Goal: Task Accomplishment & Management: Complete application form

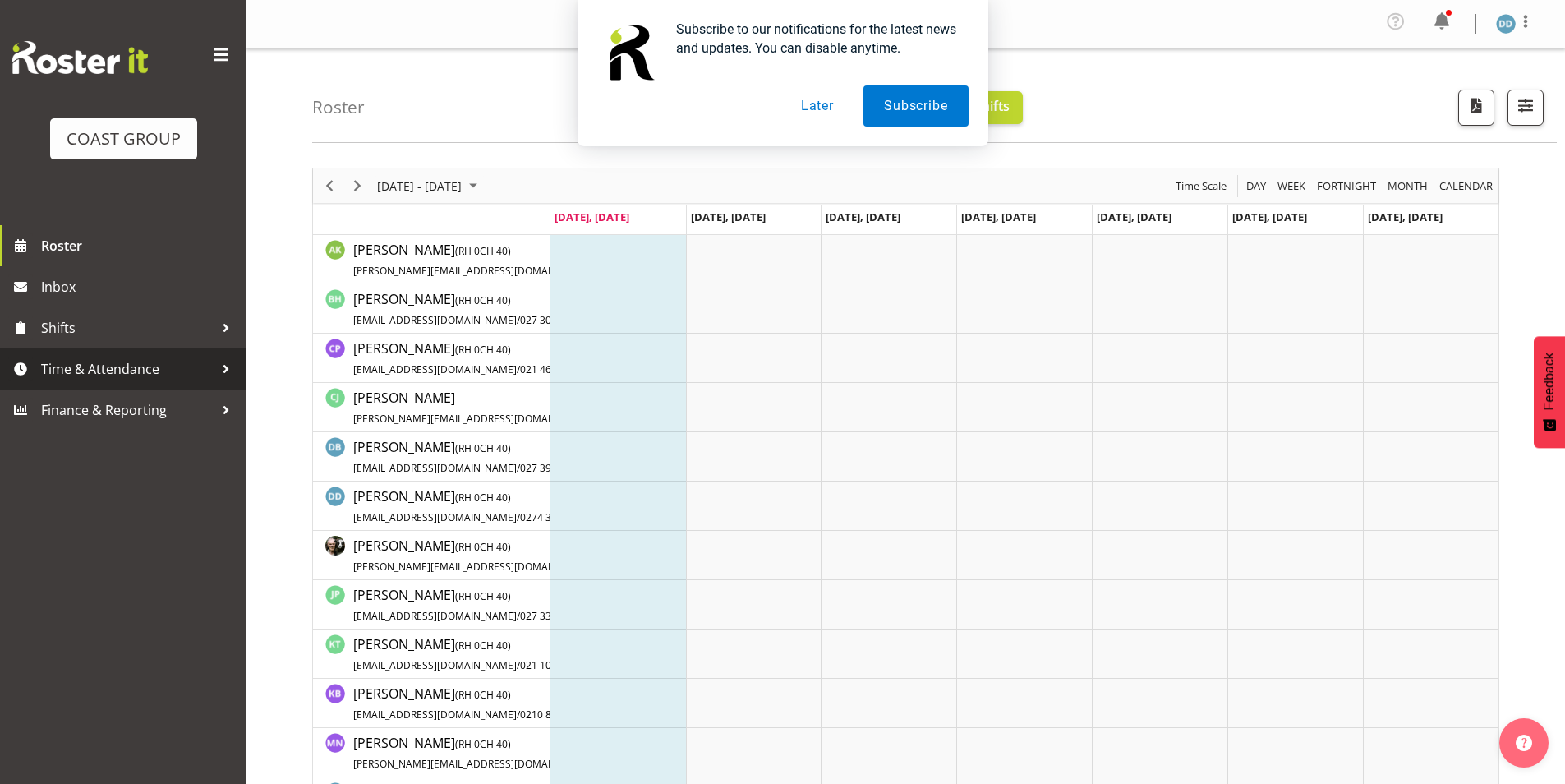
click at [110, 380] on span "Time & Attendance" at bounding box center [127, 369] width 173 height 25
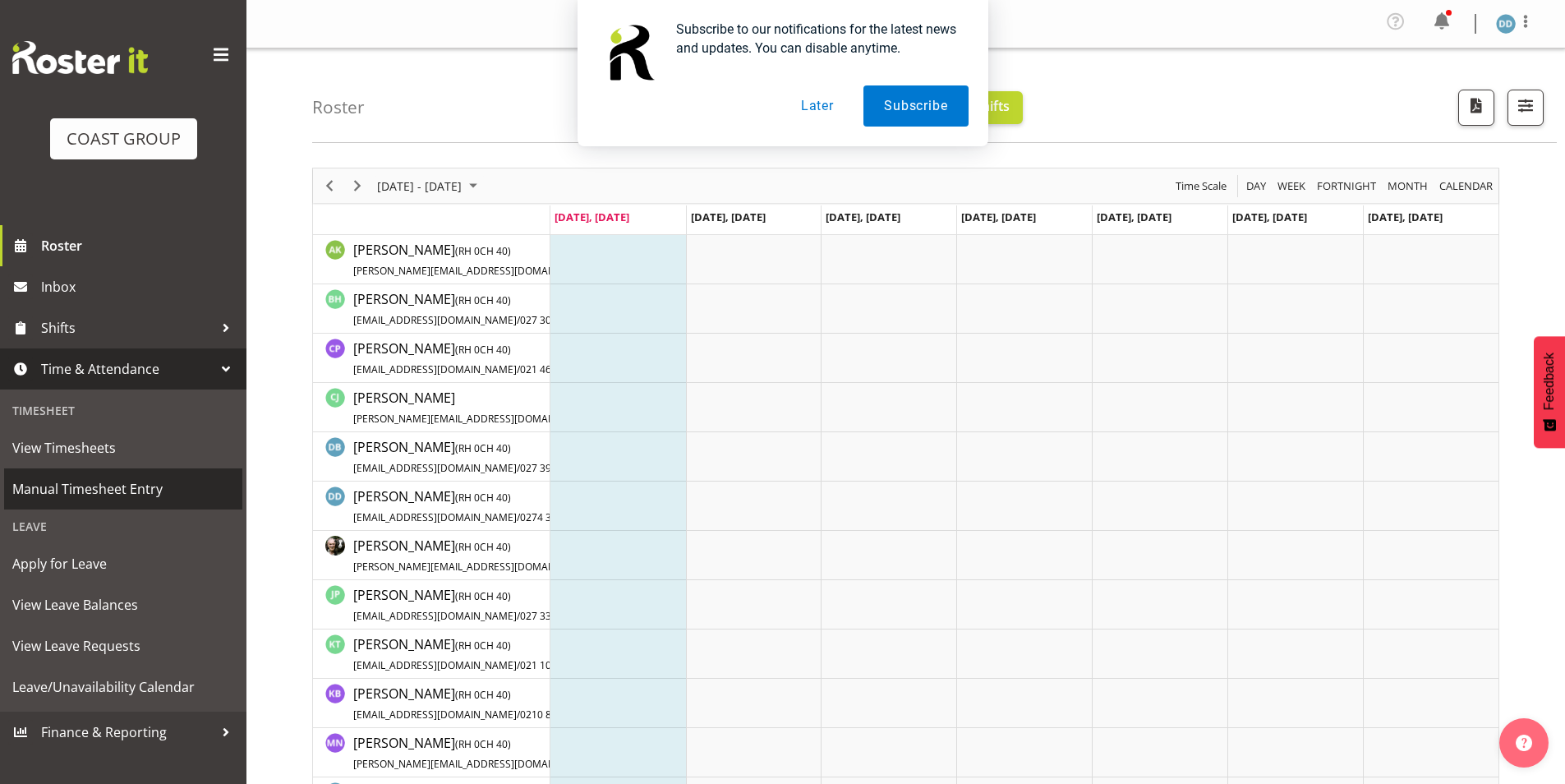
click at [103, 475] on link "Manual Timesheet Entry" at bounding box center [123, 489] width 239 height 41
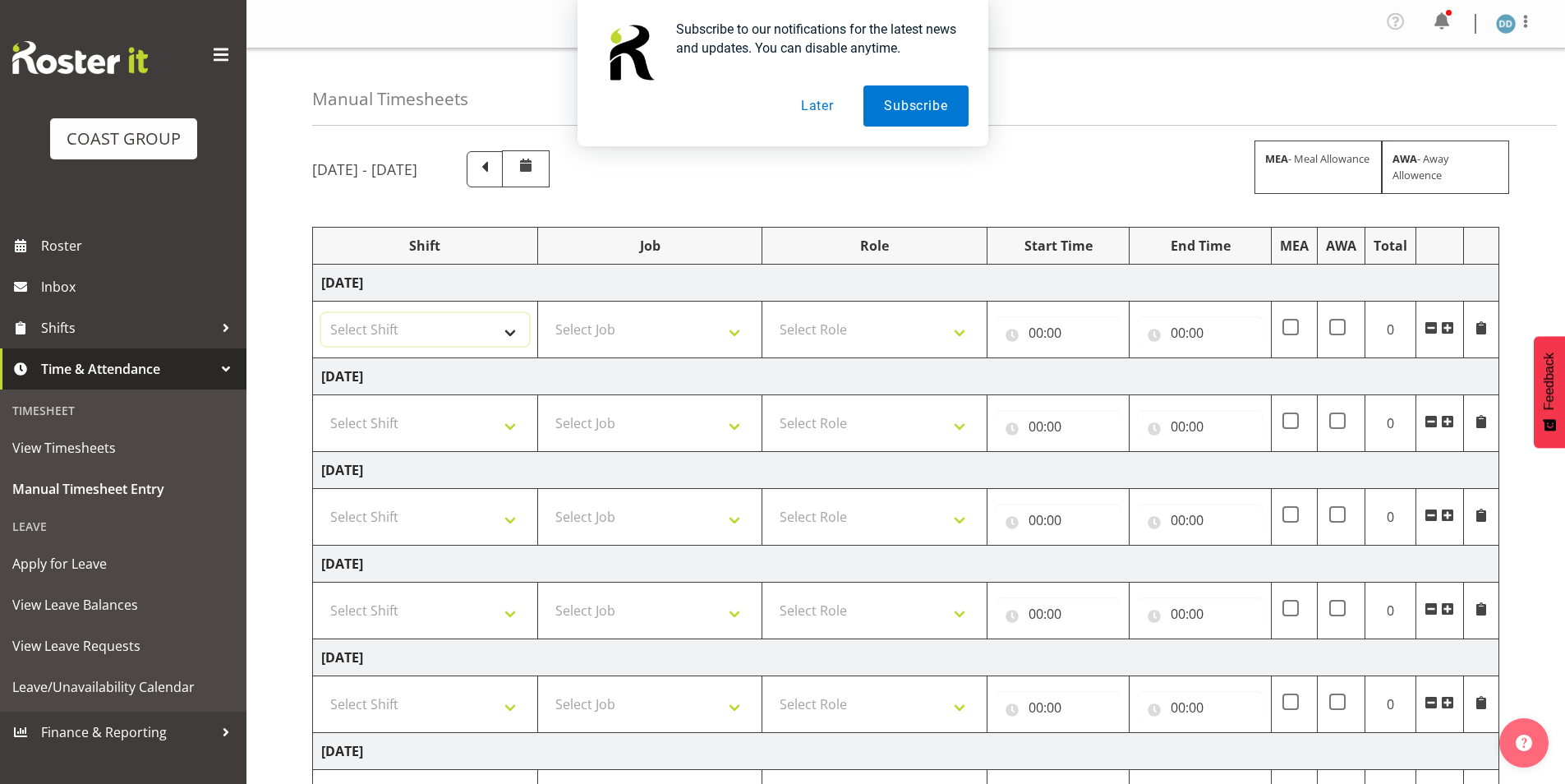
click at [518, 324] on select "Select Shift AUG 25 Break Beervana @ Stadium AUG 25 Break Building Nations @ Ta…" at bounding box center [425, 329] width 208 height 33
select select "21692"
click at [321, 313] on select "Select Shift AUG 25 Break Beervana @ Stadium AUG 25 Break Building Nations @ Ta…" at bounding box center [425, 329] width 208 height 33
click at [489, 427] on select "Select Shift AUG 25 Break Beervana @ Stadium AUG 25 Break Building Nations @ Ta…" at bounding box center [425, 423] width 208 height 33
select select "21692"
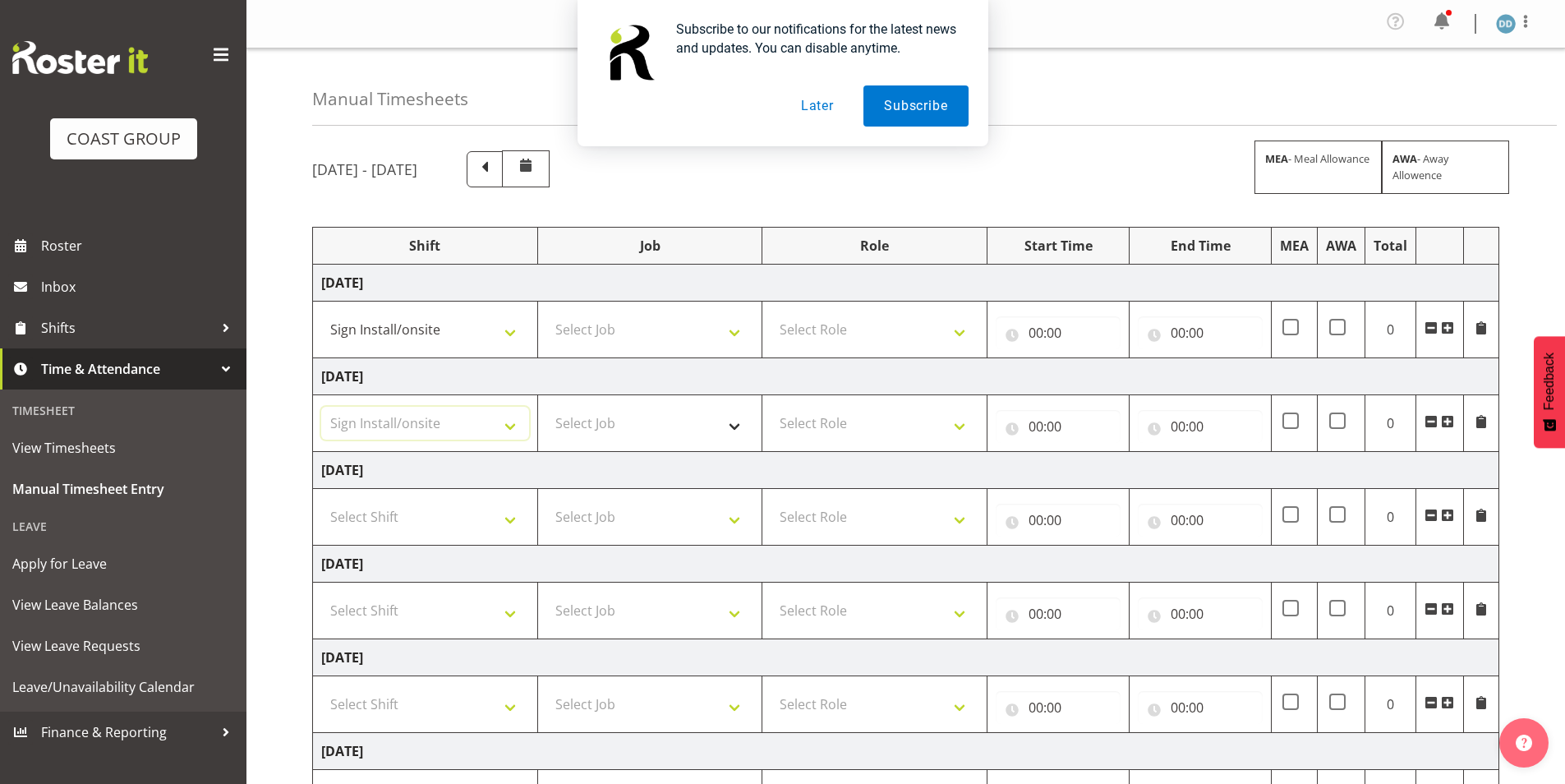
click at [321, 407] on select "Select Shift AUG 25 Break Beervana @ Stadium AUG 25 Break Building Nations @ Ta…" at bounding box center [425, 423] width 208 height 33
click at [644, 335] on select "Select Job 1 Carlton Events 1 Carlton Hamilton 1 Carlton Wellington 1 EHS WAREH…" at bounding box center [650, 329] width 208 height 33
select select "10398"
click at [546, 313] on select "Select Job 1 Carlton Events 1 Carlton Hamilton 1 Carlton Wellington 1 EHS WAREH…" at bounding box center [650, 329] width 208 height 33
click at [918, 348] on td "Select Role PRINTER EHS WLG OPS Printer" at bounding box center [875, 329] width 225 height 57
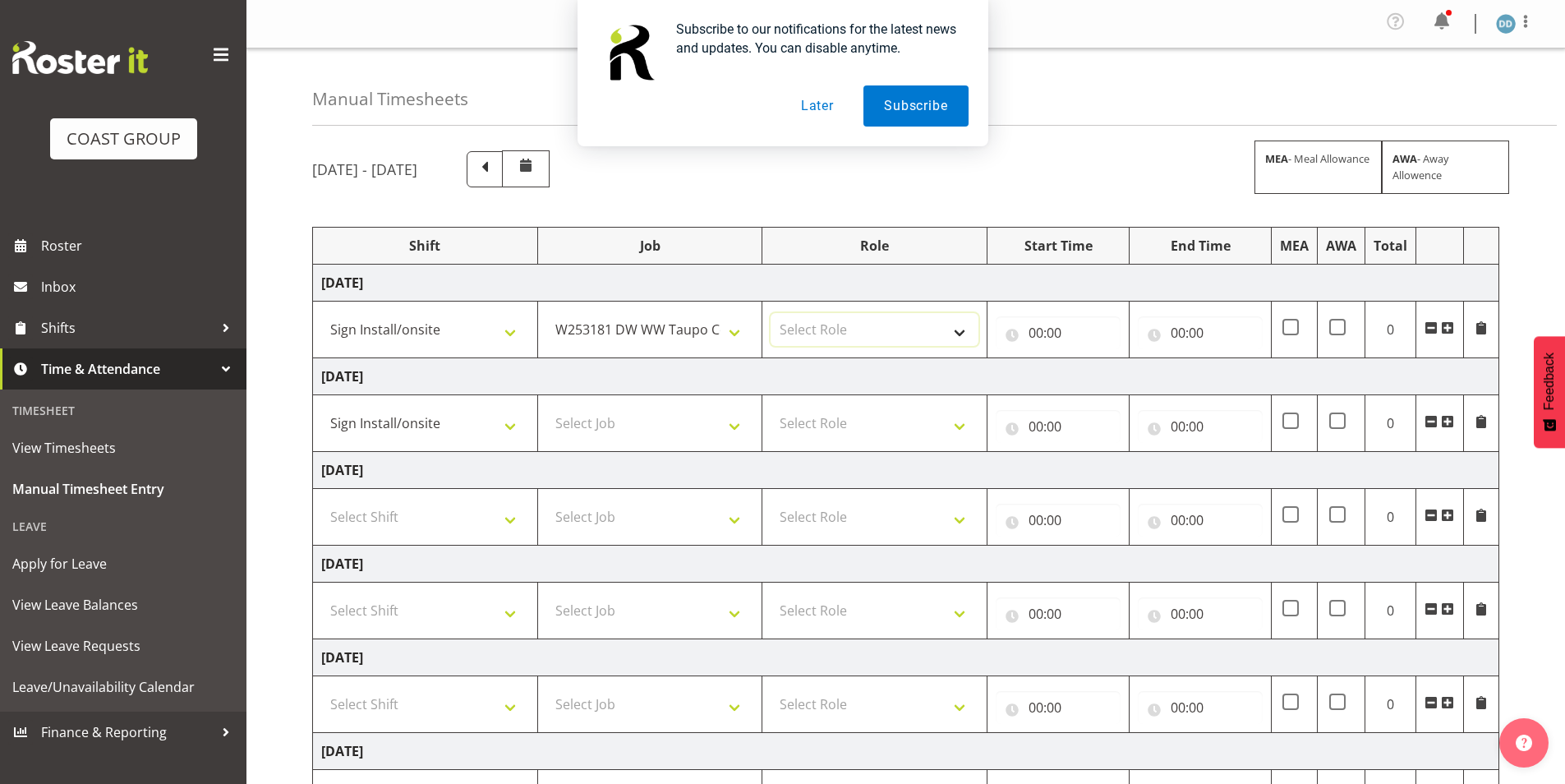
click at [918, 342] on select "Select Role PRINTER EHS WLG OPS Printer" at bounding box center [875, 329] width 208 height 33
select select "222"
click at [771, 313] on select "Select Role PRINTER EHS WLG OPS Printer" at bounding box center [875, 329] width 208 height 33
click at [1054, 330] on input "00:00" at bounding box center [1057, 333] width 125 height 33
click at [1104, 375] on select "00 01 02 03 04 05 06 07 08 09 10 11 12 13 14 15 16 17 18 19 20 21 22 23" at bounding box center [1108, 375] width 37 height 33
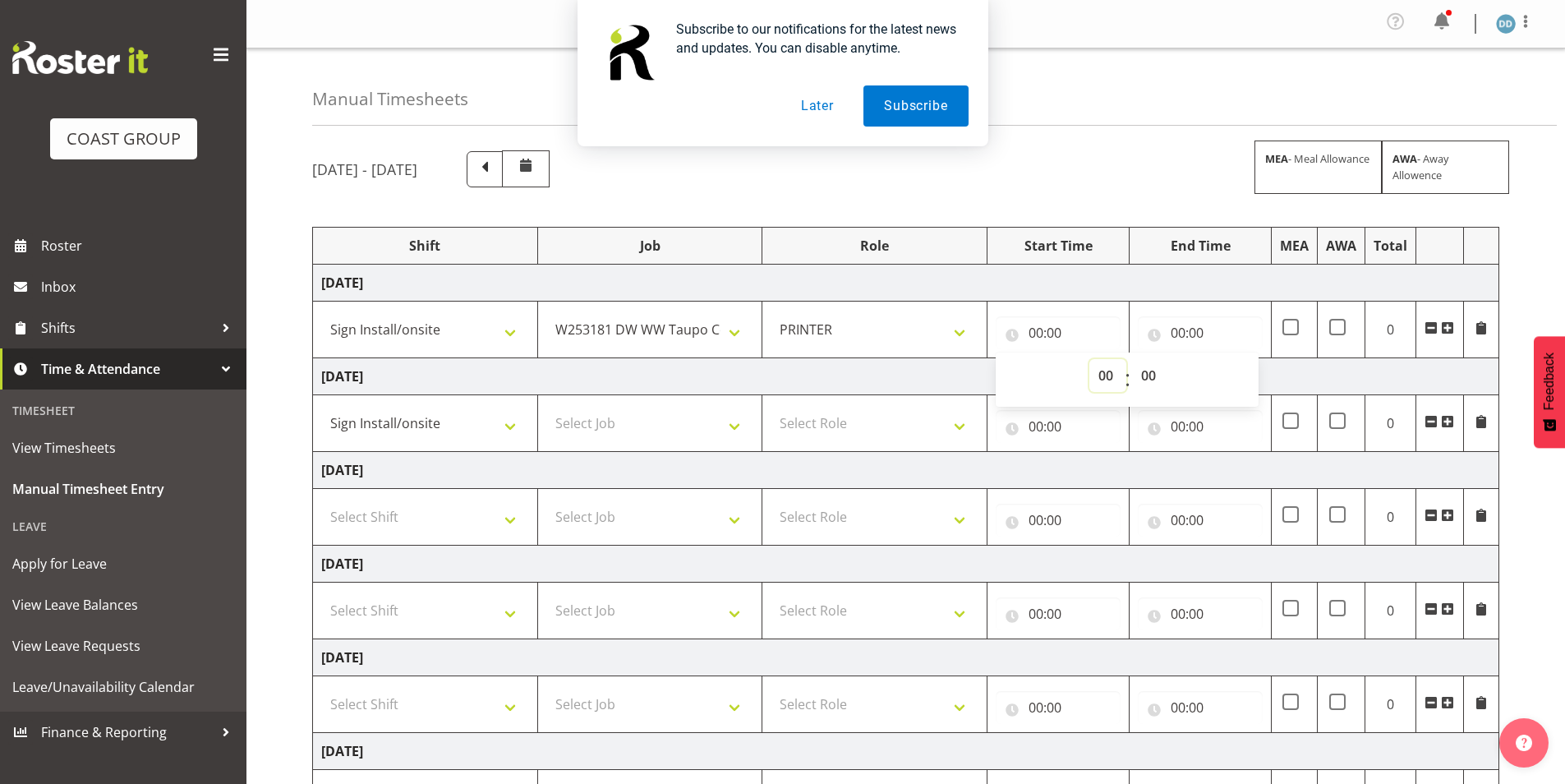
select select "7"
click at [1090, 359] on select "00 01 02 03 04 05 06 07 08 09 10 11 12 13 14 15 16 17 18 19 20 21 22 23" at bounding box center [1108, 375] width 37 height 33
type input "07:00"
click at [1149, 375] on select "00 01 02 03 04 05 06 07 08 09 10 11 12 13 14 15 16 17 18 19 20 21 22 23 24 25 2…" at bounding box center [1151, 375] width 37 height 33
select select "30"
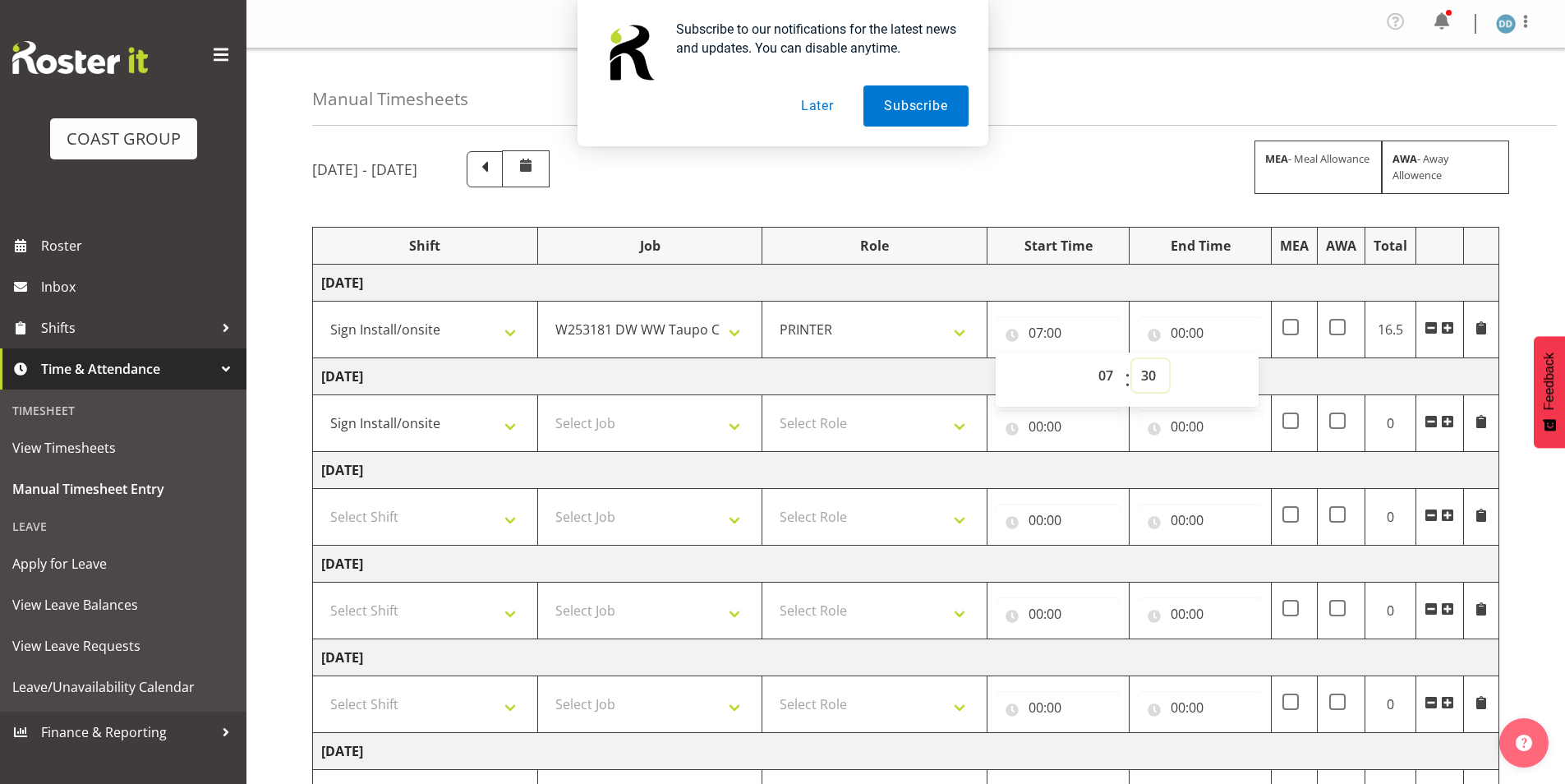
click at [1132, 359] on select "00 01 02 03 04 05 06 07 08 09 10 11 12 13 14 15 16 17 18 19 20 21 22 23 24 25 2…" at bounding box center [1151, 375] width 37 height 33
type input "07:30"
click at [1179, 333] on input "00:00" at bounding box center [1199, 333] width 125 height 33
click at [1242, 375] on select "00 01 02 03 04 05 06 07 08 09 10 11 12 13 14 15 16 17 18 19 20 21 22 23" at bounding box center [1250, 375] width 37 height 33
select select "17"
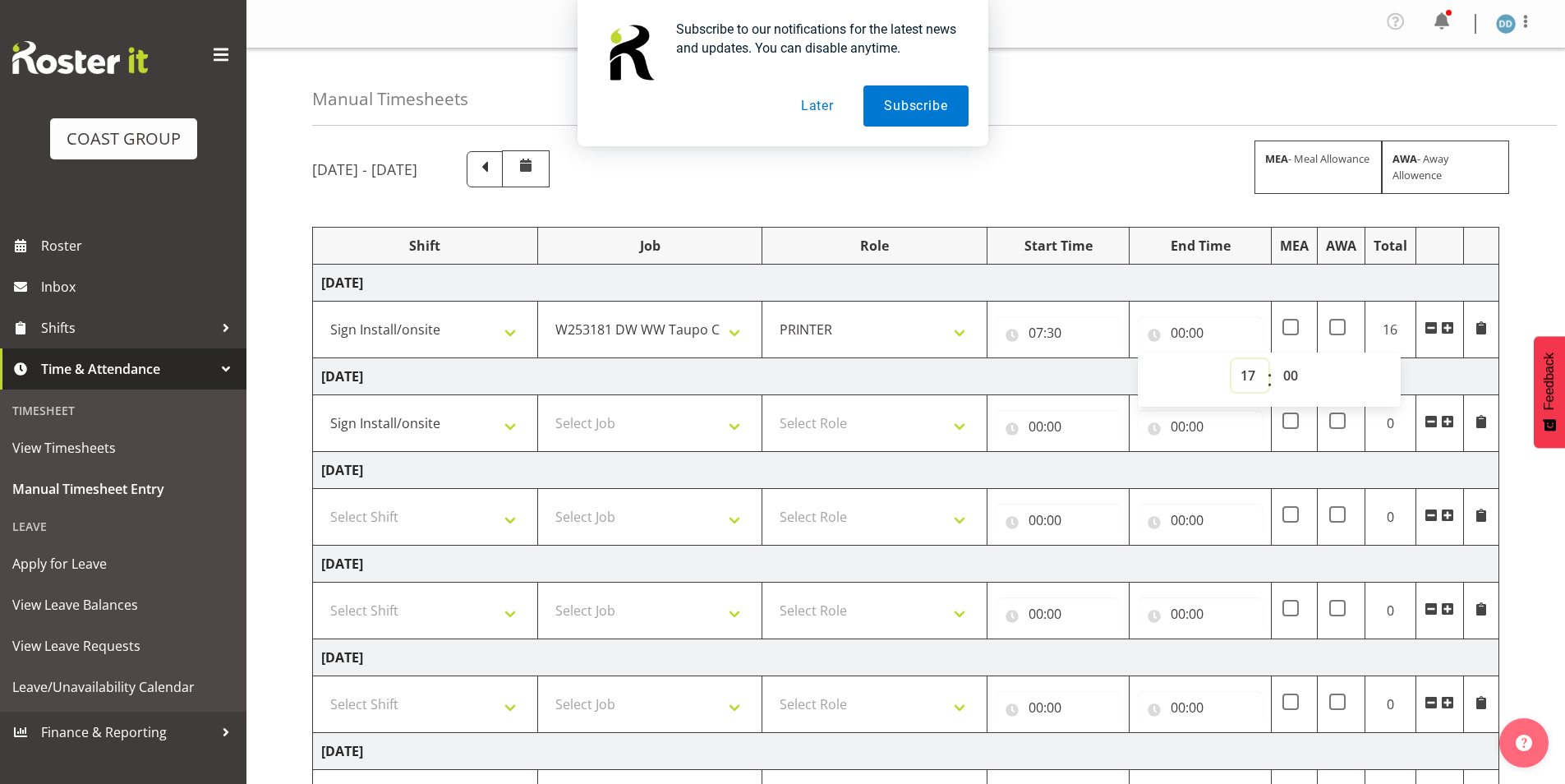
click at [1232, 359] on select "00 01 02 03 04 05 06 07 08 09 10 11 12 13 14 15 16 17 18 19 20 21 22 23" at bounding box center [1250, 375] width 37 height 33
type input "17:00"
click at [1293, 368] on select "00 01 02 03 04 05 06 07 08 09 10 11 12 13 14 15 16 17 18 19 20 21 22 23 24 25 2…" at bounding box center [1293, 375] width 37 height 33
select select "30"
click at [1274, 359] on select "00 01 02 03 04 05 06 07 08 09 10 11 12 13 14 15 16 17 18 19 20 21 22 23 24 25 2…" at bounding box center [1293, 375] width 37 height 33
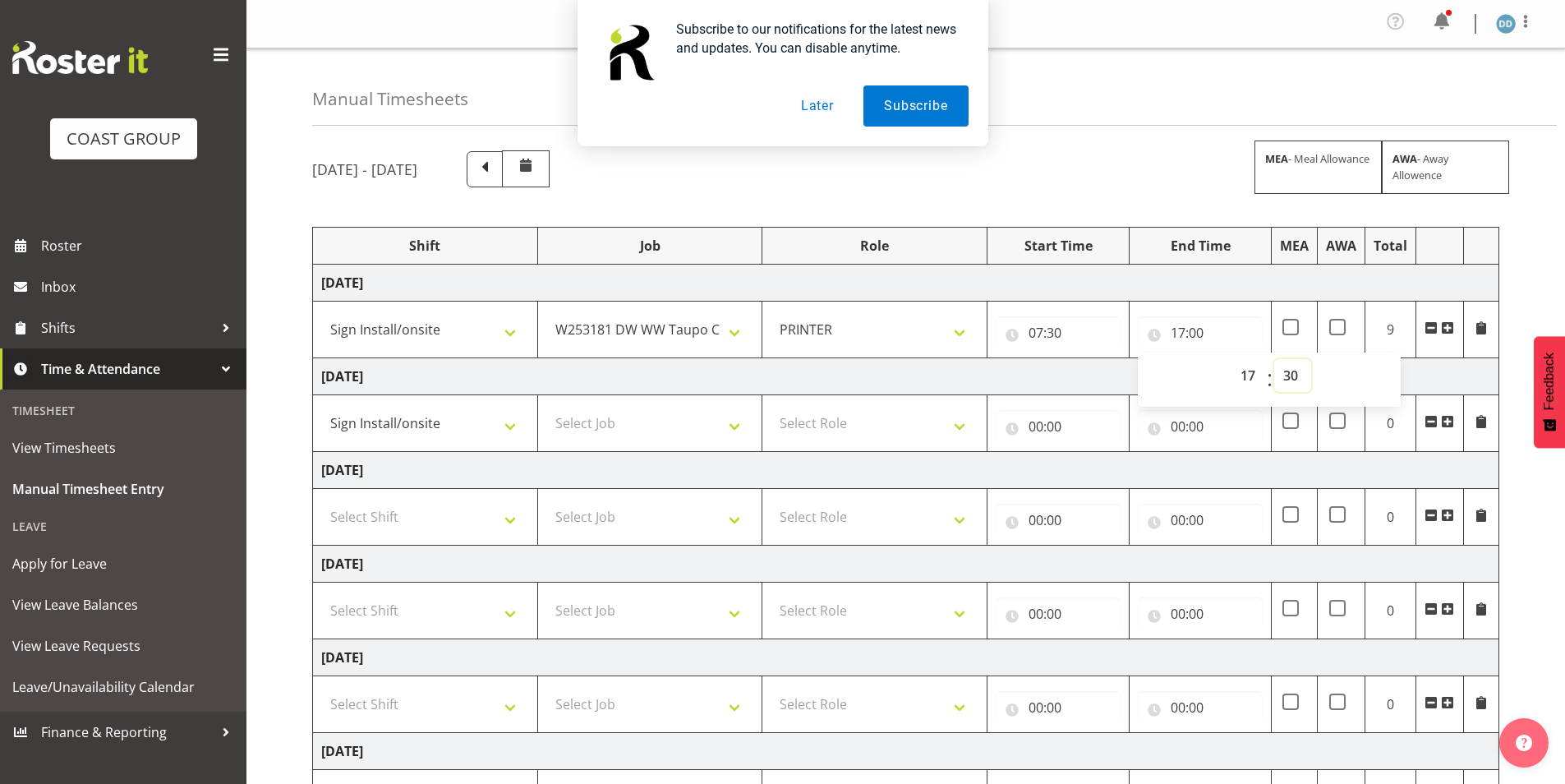
type input "17:30"
click at [1337, 325] on span at bounding box center [1337, 327] width 17 height 17
click at [1337, 325] on input "checkbox" at bounding box center [1334, 327] width 11 height 11
checkbox input "true"
click at [646, 428] on select "Select Job 1 Carlton Events 1 Carlton Hamilton 1 Carlton Wellington 1 EHS WAREH…" at bounding box center [650, 423] width 208 height 33
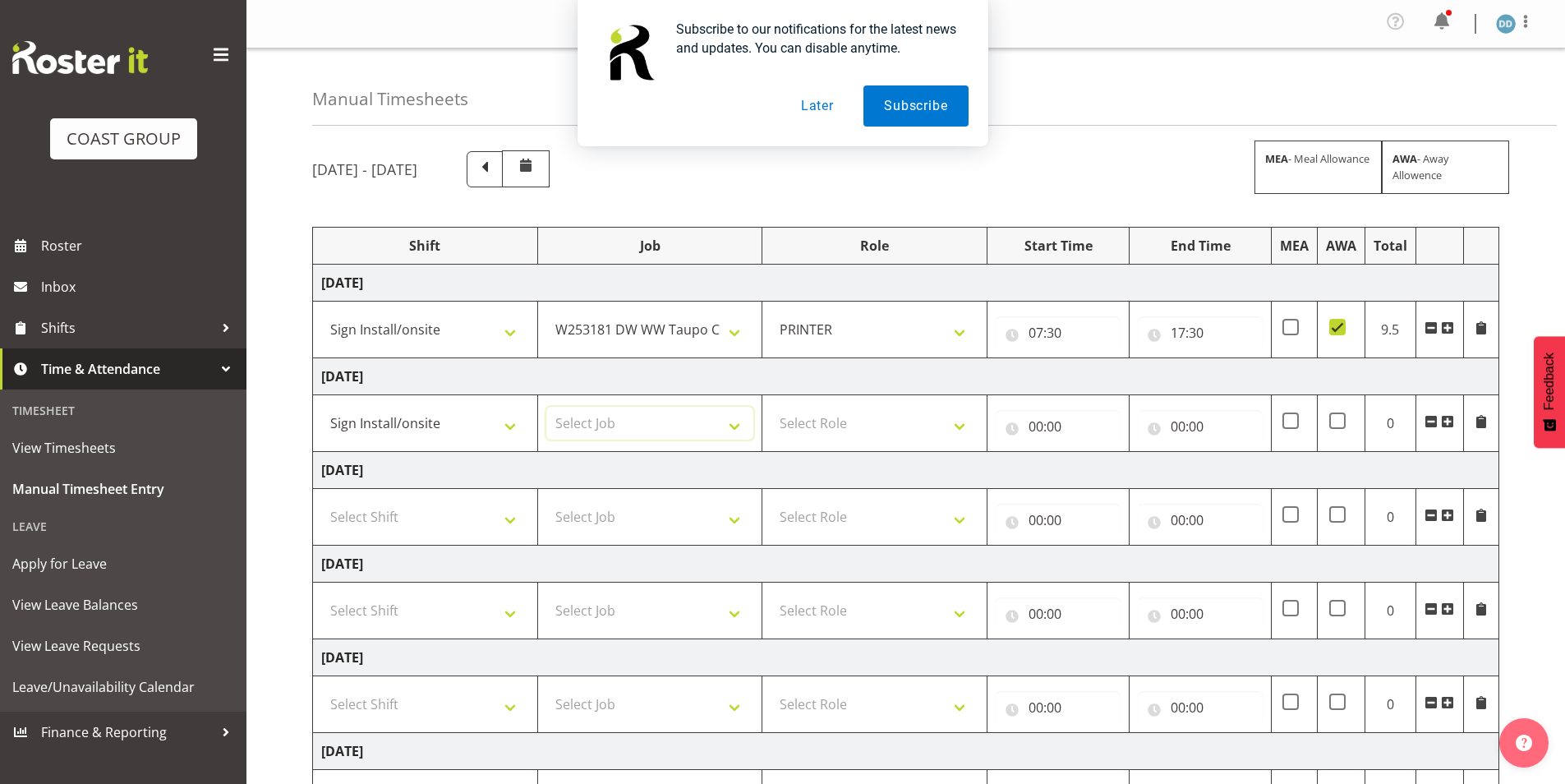
select select "10398"
click at [546, 407] on select "Select Job 1 Carlton Events 1 Carlton Hamilton 1 Carlton Wellington 1 EHS WAREH…" at bounding box center [650, 423] width 208 height 33
click at [840, 434] on select "Select Role PRINTER EHS WLG OPS Printer" at bounding box center [875, 423] width 208 height 33
select select "222"
click at [771, 407] on select "Select Role PRINTER EHS WLG OPS Printer" at bounding box center [875, 423] width 208 height 33
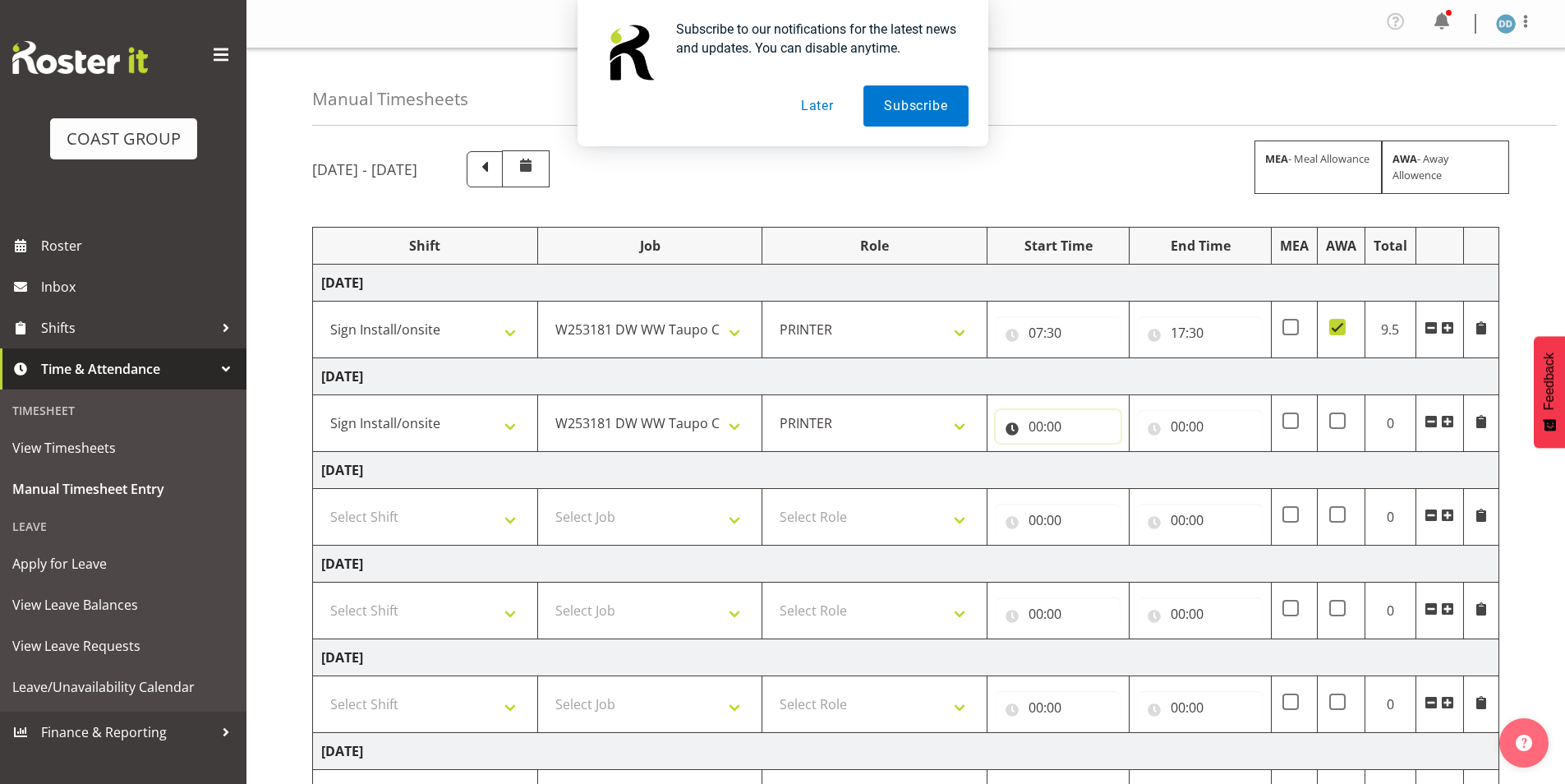
click at [1059, 418] on input "00:00" at bounding box center [1057, 427] width 125 height 33
click at [1107, 470] on select "00 01 02 03 04 05 06 07 08 09 10 11 12 13 14 15 16 17 18 19 20 21 22 23" at bounding box center [1108, 469] width 37 height 33
select select "6"
click at [1090, 452] on select "00 01 02 03 04 05 06 07 08 09 10 11 12 13 14 15 16 17 18 19 20 21 22 23" at bounding box center [1108, 469] width 37 height 33
type input "06:00"
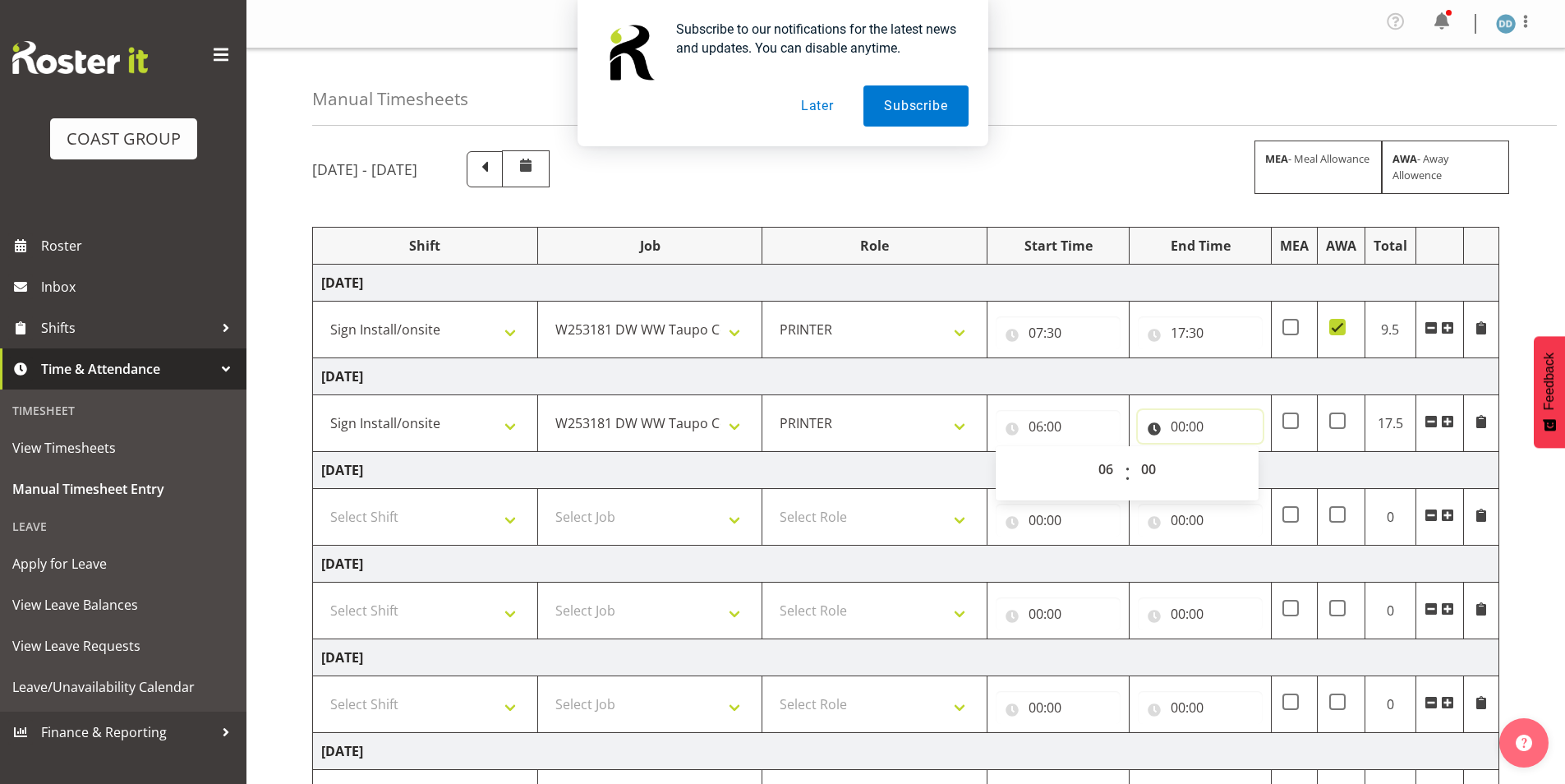
click at [1202, 419] on input "00:00" at bounding box center [1199, 427] width 125 height 33
click at [1247, 468] on select "00 01 02 03 04 05 06 07 08 09 10 11 12 13 14 15 16 17 18 19 20 21 22 23" at bounding box center [1250, 469] width 37 height 33
select select "16"
click at [1232, 452] on select "00 01 02 03 04 05 06 07 08 09 10 11 12 13 14 15 16 17 18 19 20 21 22 23" at bounding box center [1250, 469] width 37 height 33
type input "16:00"
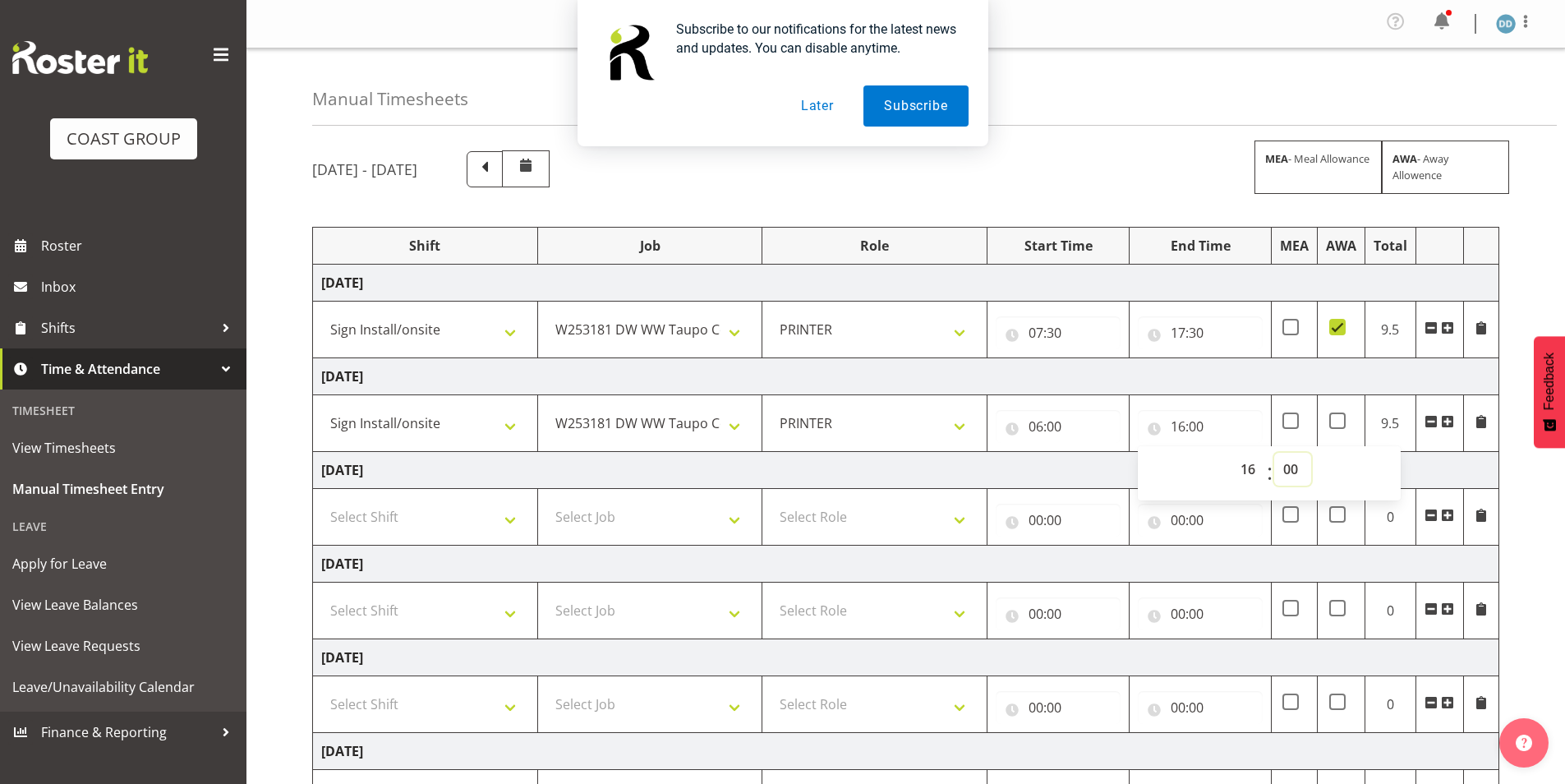
click at [1290, 473] on select "00 01 02 03 04 05 06 07 08 09 10 11 12 13 14 15 16 17 18 19 20 21 22 23 24 25 2…" at bounding box center [1293, 469] width 37 height 33
select select "30"
click at [1274, 452] on select "00 01 02 03 04 05 06 07 08 09 10 11 12 13 14 15 16 17 18 19 20 21 22 23 24 25 2…" at bounding box center [1293, 469] width 37 height 33
type input "16:30"
click at [442, 520] on select "Select Shift AUG 25 Break Beervana @ Stadium AUG 25 Break Building Nations @ Ta…" at bounding box center [425, 517] width 208 height 33
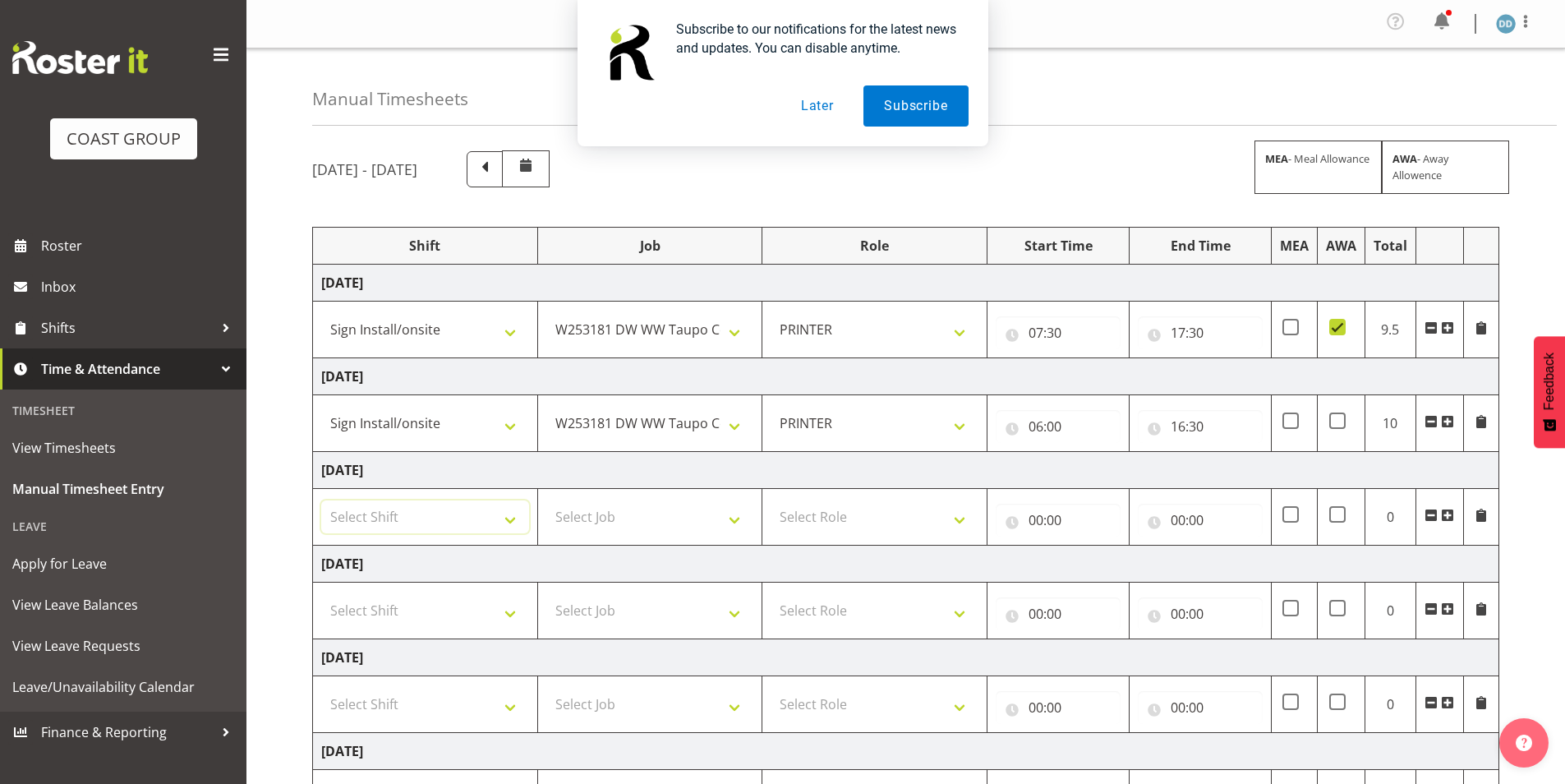
select select "27603"
click at [321, 500] on select "Select Shift AUG 25 Break Beervana @ Stadium AUG 25 Break Building Nations @ Ta…" at bounding box center [425, 517] width 208 height 33
click at [729, 514] on select "Select Job 1 Carlton Events 1 Carlton Hamilton 1 Carlton Wellington 1 EHS WAREH…" at bounding box center [650, 517] width 208 height 33
select select "9489"
click at [546, 500] on select "Select Job 1 Carlton Events 1 Carlton Hamilton 1 Carlton Wellington 1 EHS WAREH…" at bounding box center [650, 517] width 208 height 33
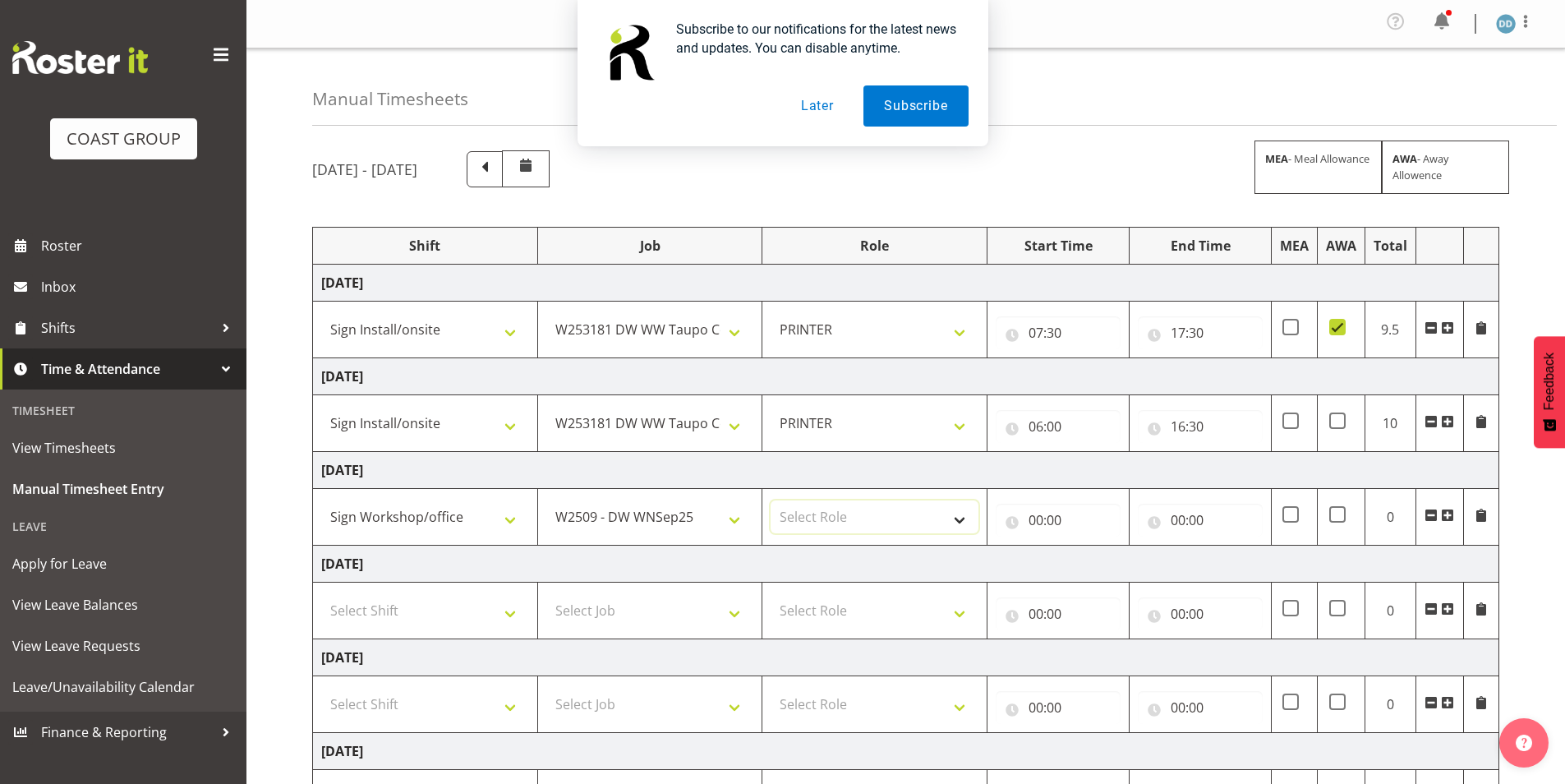
click at [857, 529] on select "Select Role PRINTER EHS WLG OPS Printer" at bounding box center [875, 517] width 208 height 33
select select "222"
click at [771, 500] on select "Select Role PRINTER EHS WLG OPS Printer" at bounding box center [875, 517] width 208 height 33
click at [1038, 513] on input "00:00" at bounding box center [1057, 520] width 125 height 33
click at [1104, 566] on select "00 01 02 03 04 05 06 07 08 09 10 11 12 13 14 15 16 17 18 19 20 21 22 23" at bounding box center [1108, 563] width 37 height 33
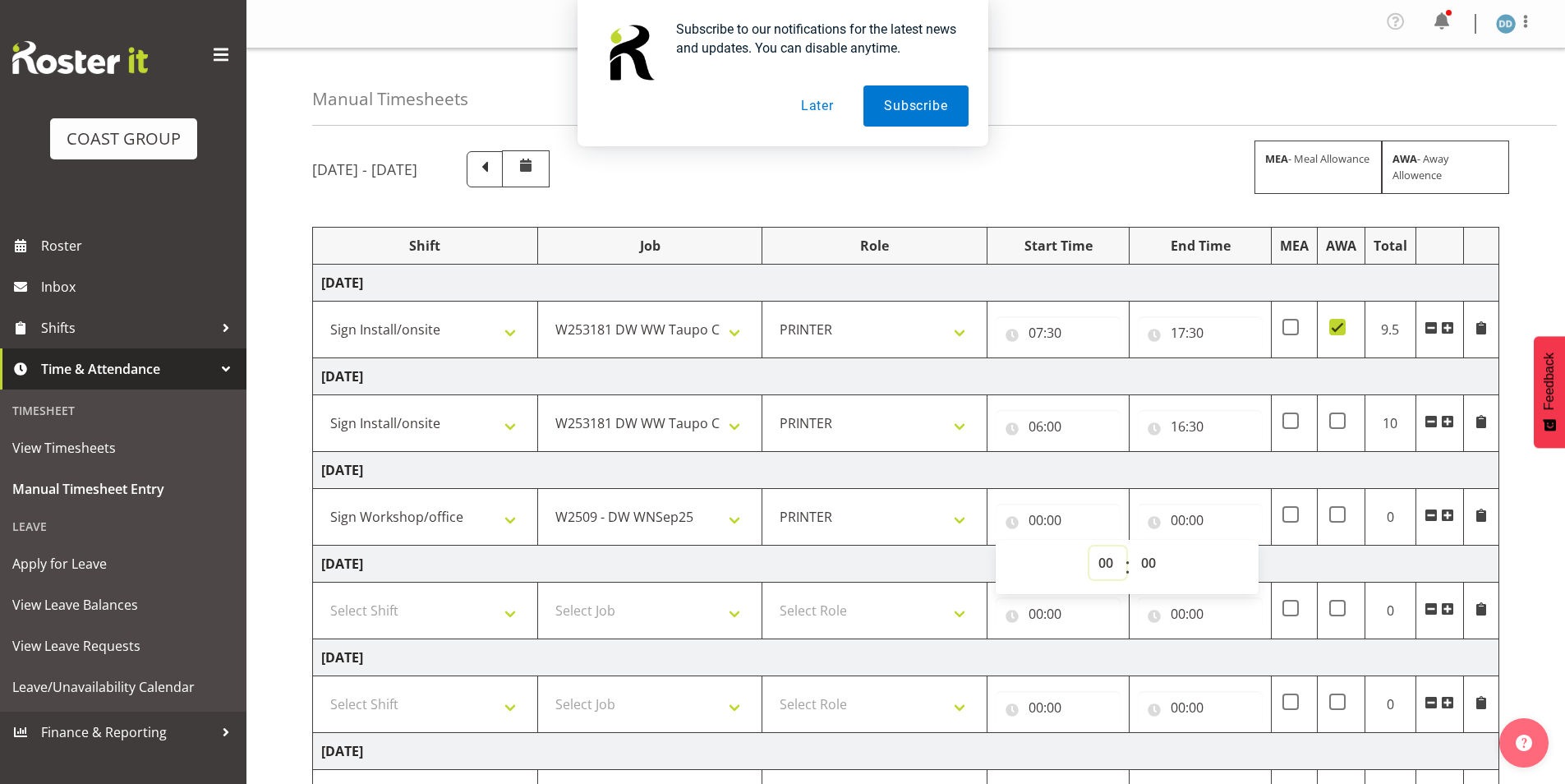
select select "9"
click at [1090, 546] on select "00 01 02 03 04 05 06 07 08 09 10 11 12 13 14 15 16 17 18 19 20 21 22 23" at bounding box center [1108, 563] width 37 height 33
type input "09:00"
click at [1187, 520] on input "00:00" at bounding box center [1199, 520] width 125 height 33
click at [1249, 564] on select "00 01 02 03 04 05 06 07 08 09 10 11 12 13 14 15 16 17 18 19 20 21 22 23" at bounding box center [1250, 563] width 37 height 33
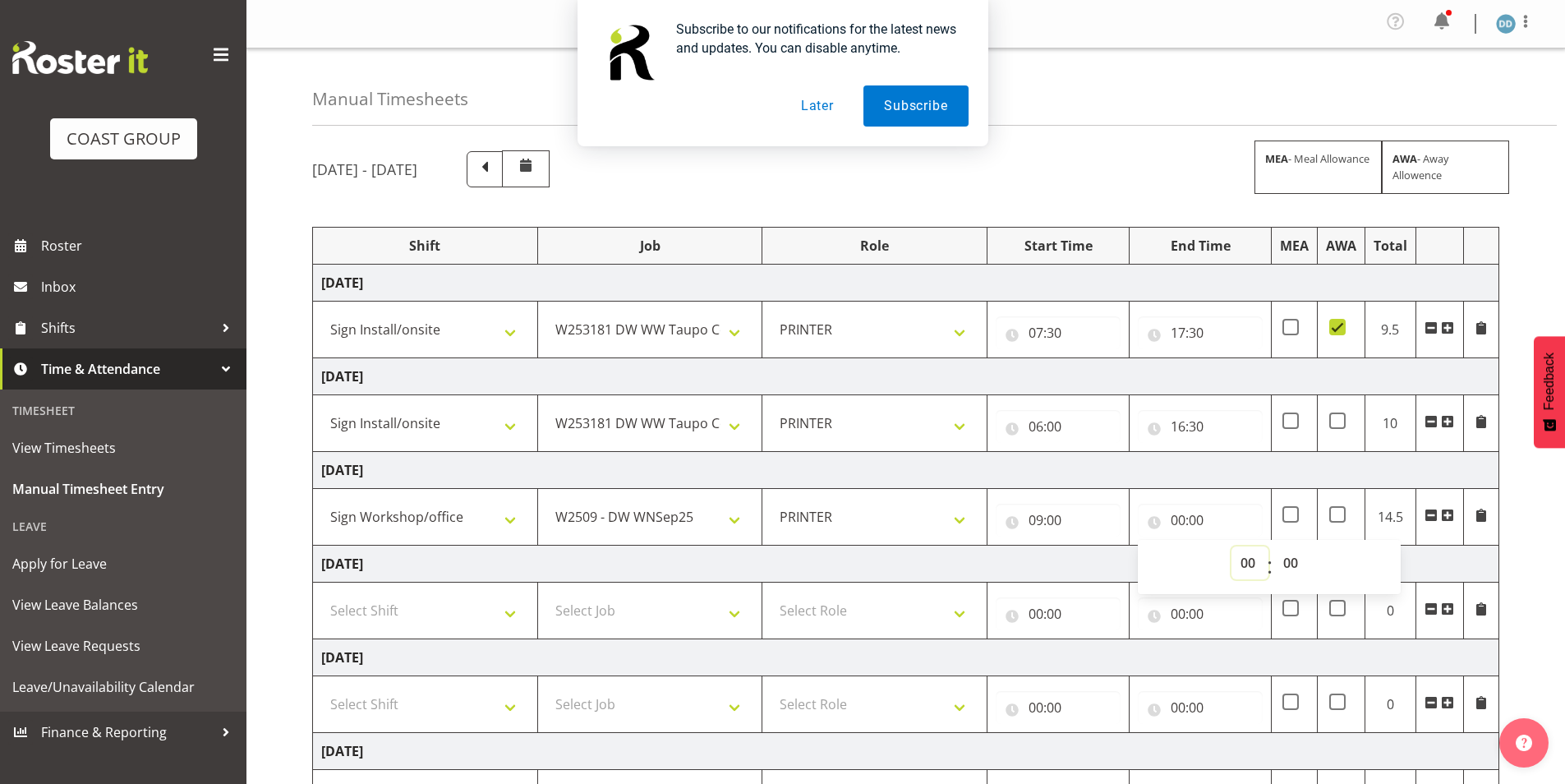
select select "17"
click at [1232, 546] on select "00 01 02 03 04 05 06 07 08 09 10 11 12 13 14 15 16 17 18 19 20 21 22 23" at bounding box center [1250, 563] width 37 height 33
type input "17:00"
click at [1288, 568] on select "00 01 02 03 04 05 06 07 08 09 10 11 12 13 14 15 16 17 18 19 20 21 22 23 24 25 2…" at bounding box center [1293, 563] width 37 height 33
select select "30"
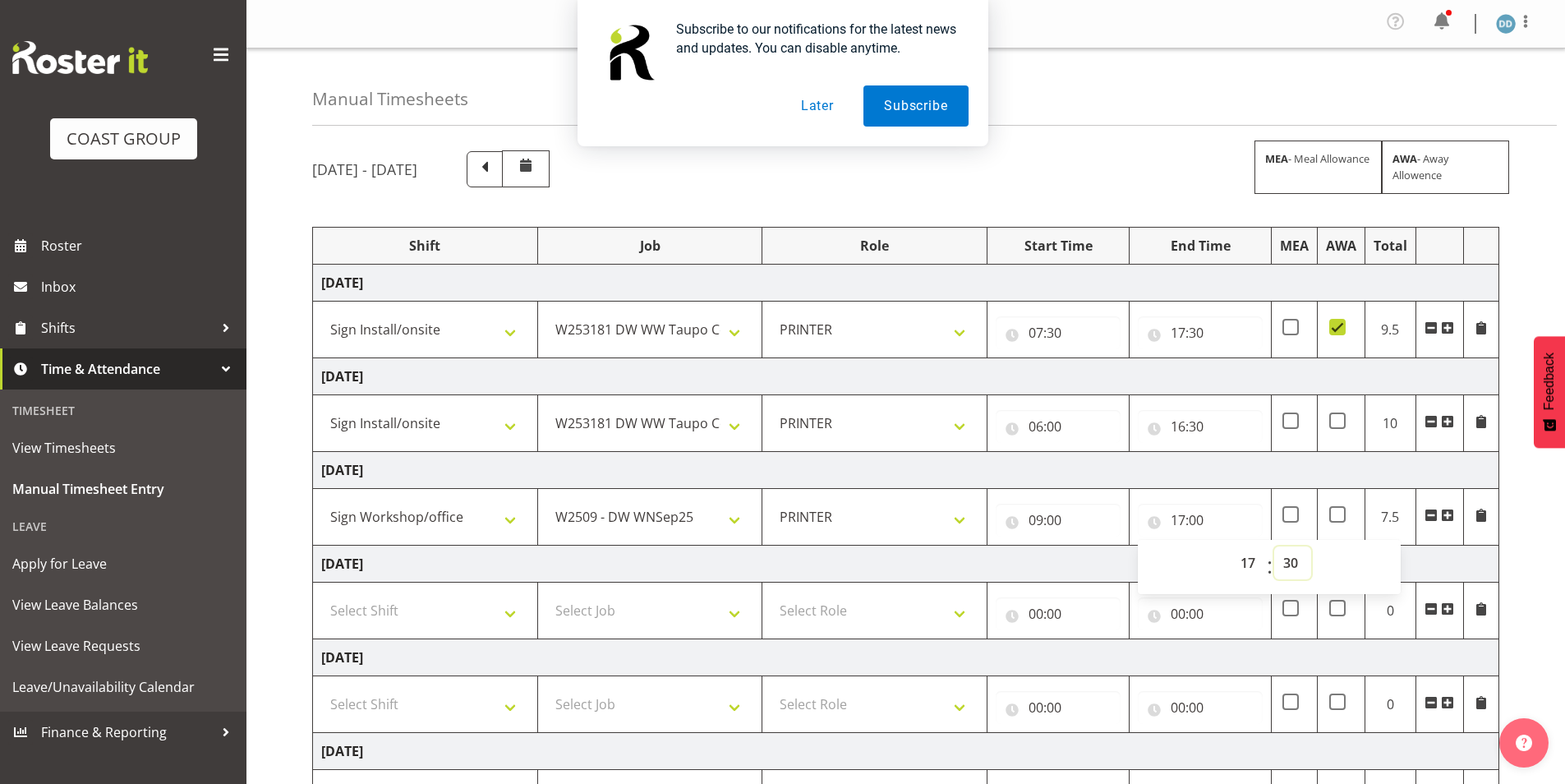
click at [1274, 546] on select "00 01 02 03 04 05 06 07 08 09 10 11 12 13 14 15 16 17 18 19 20 21 22 23 24 25 2…" at bounding box center [1293, 563] width 37 height 33
type input "17:30"
click at [451, 622] on select "Select Shift AUG 25 Break Beervana @ Stadium AUG 25 Break Building Nations @ Ta…" at bounding box center [425, 611] width 208 height 33
select select "27603"
click at [321, 594] on select "Select Shift AUG 25 Break Beervana @ Stadium AUG 25 Break Building Nations @ Ta…" at bounding box center [425, 611] width 208 height 33
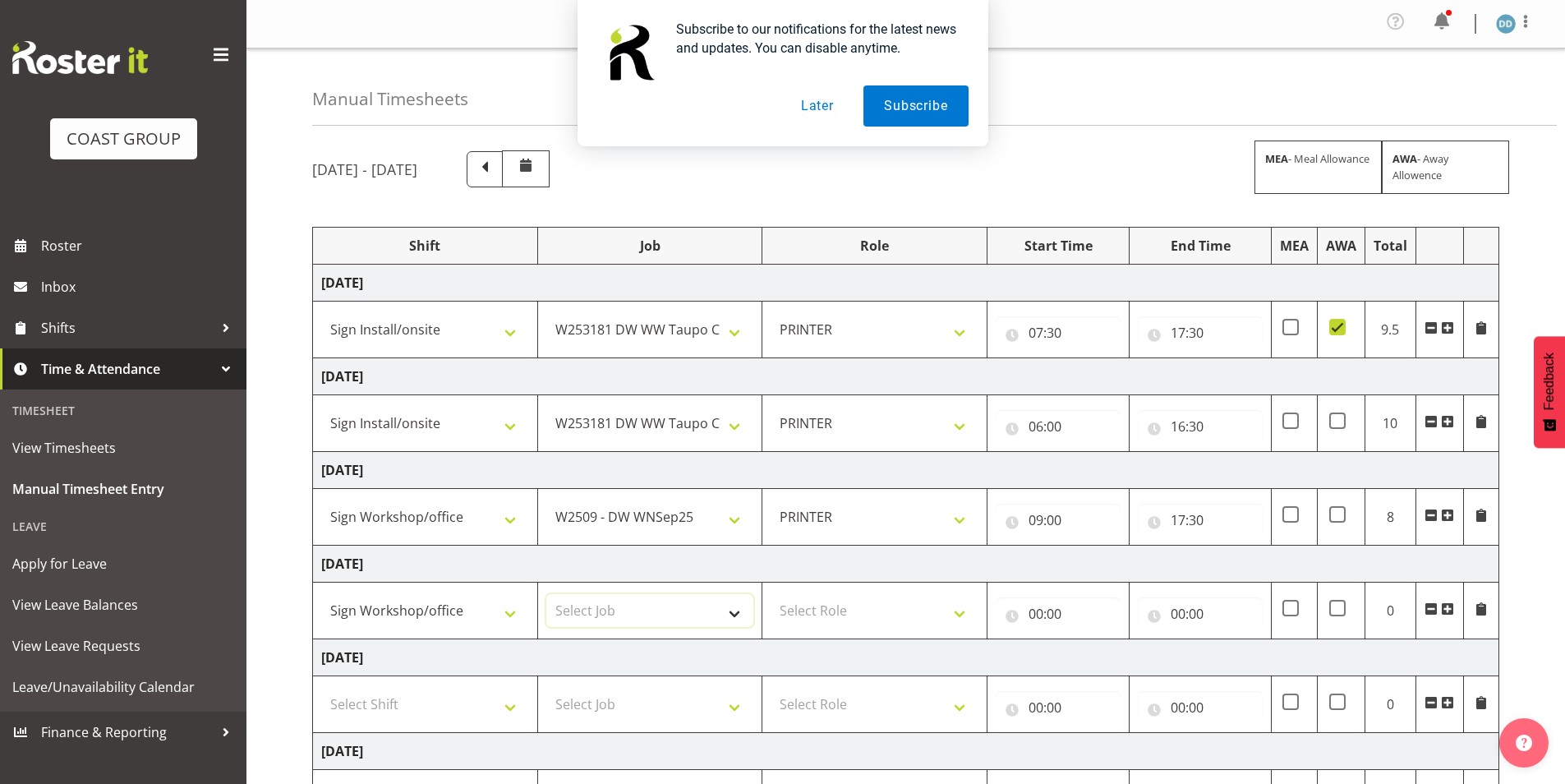
click at [659, 595] on select "Select Job 1 Carlton Events 1 Carlton Hamilton 1 Carlton Wellington 1 EHS WAREH…" at bounding box center [650, 611] width 208 height 33
select select "9489"
click at [546, 594] on select "Select Job 1 Carlton Events 1 Carlton Hamilton 1 Carlton Wellington 1 EHS WAREH…" at bounding box center [650, 611] width 208 height 33
click at [888, 605] on select "Select Role PRINTER EHS WLG OPS Printer" at bounding box center [875, 611] width 208 height 33
select select "222"
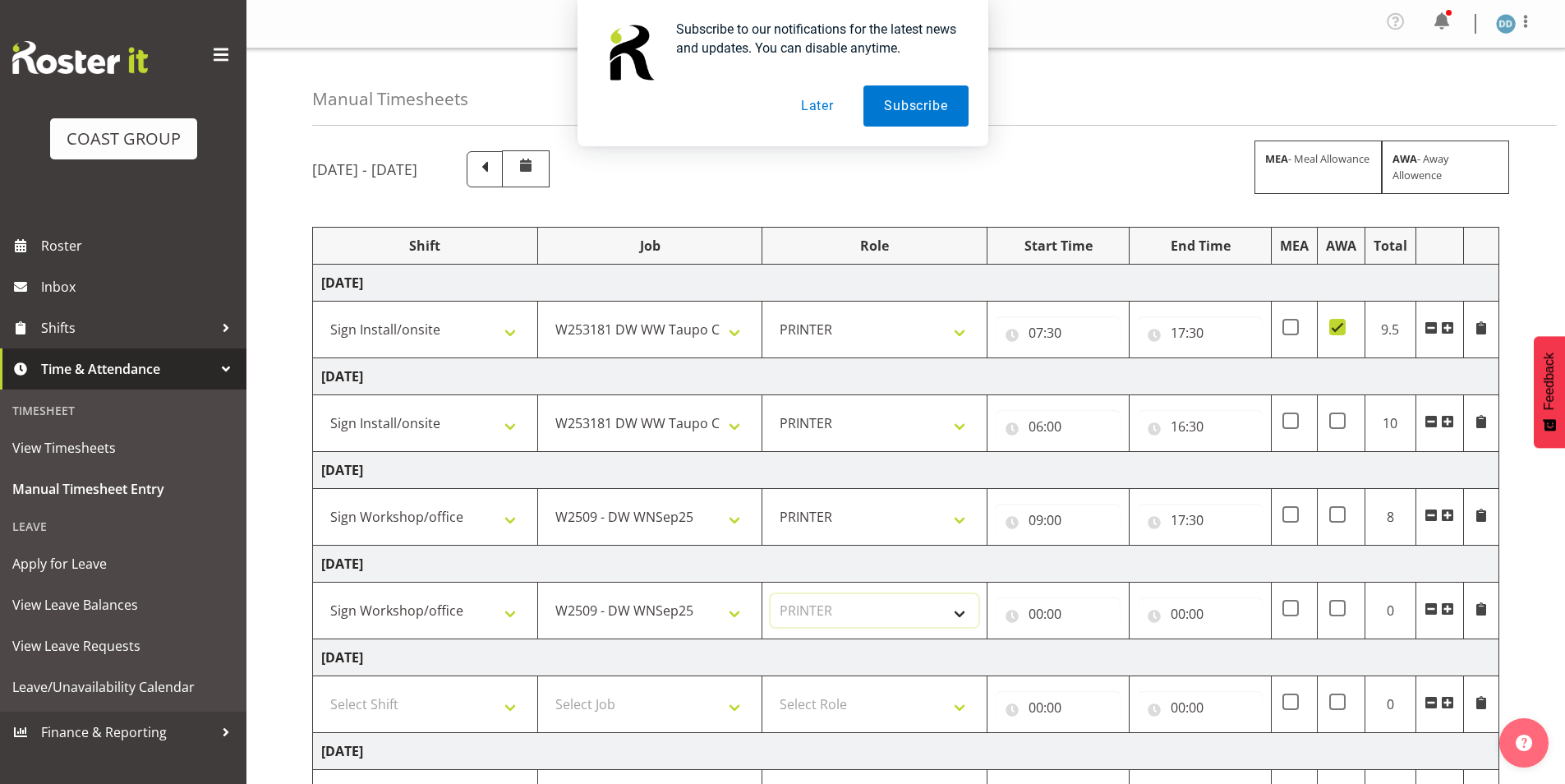
click at [771, 594] on select "Select Role PRINTER EHS WLG OPS Printer" at bounding box center [875, 611] width 208 height 33
click at [1048, 617] on input "00:00" at bounding box center [1057, 614] width 125 height 33
click at [1107, 662] on select "00 01 02 03 04 05 06 07 08 09 10 11 12 13 14 15 16 17 18 19 20 21 22 23" at bounding box center [1108, 656] width 37 height 33
select select "9"
click at [1090, 640] on select "00 01 02 03 04 05 06 07 08 09 10 11 12 13 14 15 16 17 18 19 20 21 22 23" at bounding box center [1108, 656] width 37 height 33
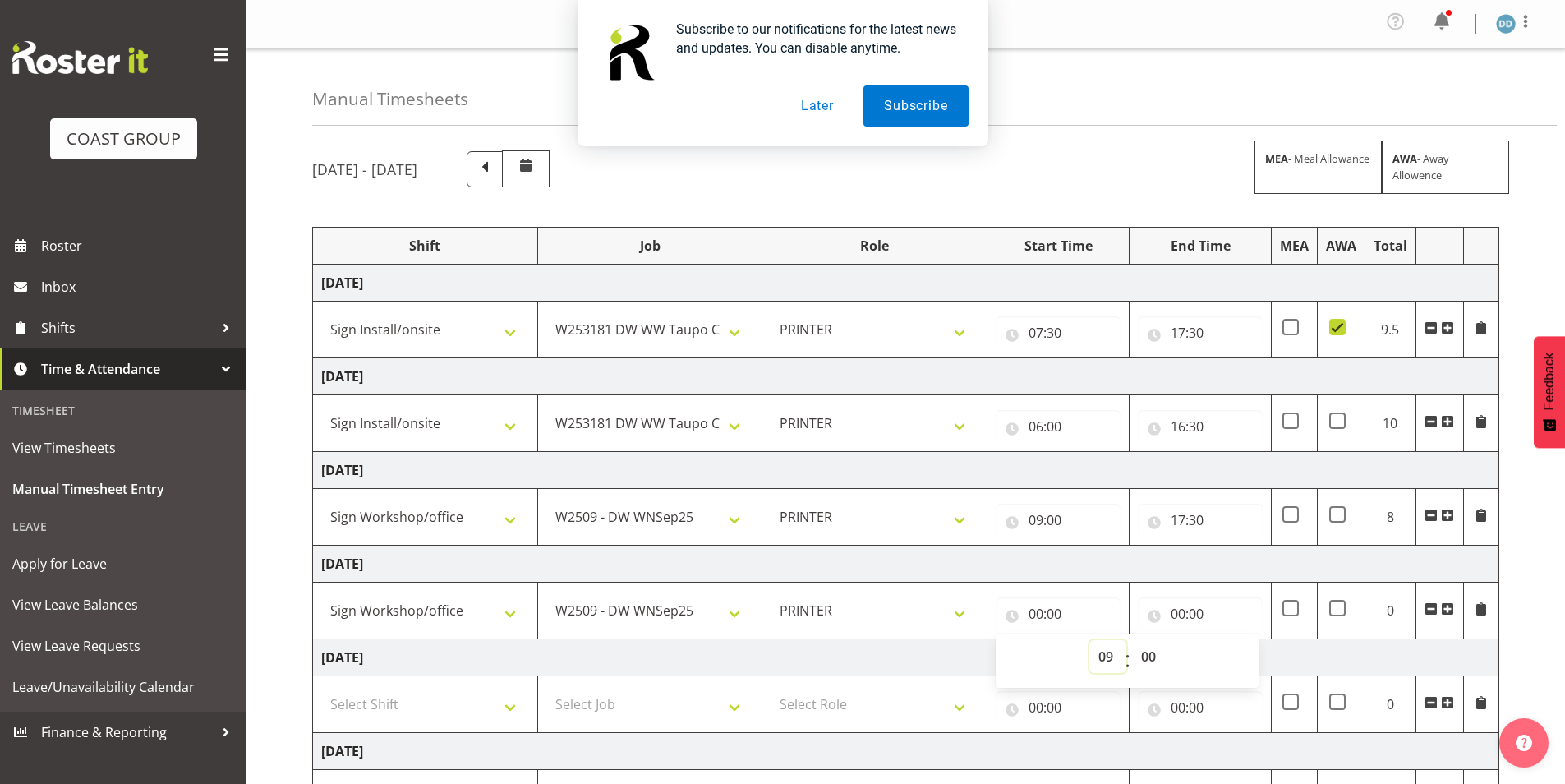
type input "09:00"
click at [1189, 619] on input "00:00" at bounding box center [1199, 614] width 125 height 33
click at [1241, 659] on select "00 01 02 03 04 05 06 07 08 09 10 11 12 13 14 15 16 17 18 19 20 21 22 23" at bounding box center [1250, 656] width 37 height 33
select select "16"
click at [1232, 640] on select "00 01 02 03 04 05 06 07 08 09 10 11 12 13 14 15 16 17 18 19 20 21 22 23" at bounding box center [1250, 656] width 37 height 33
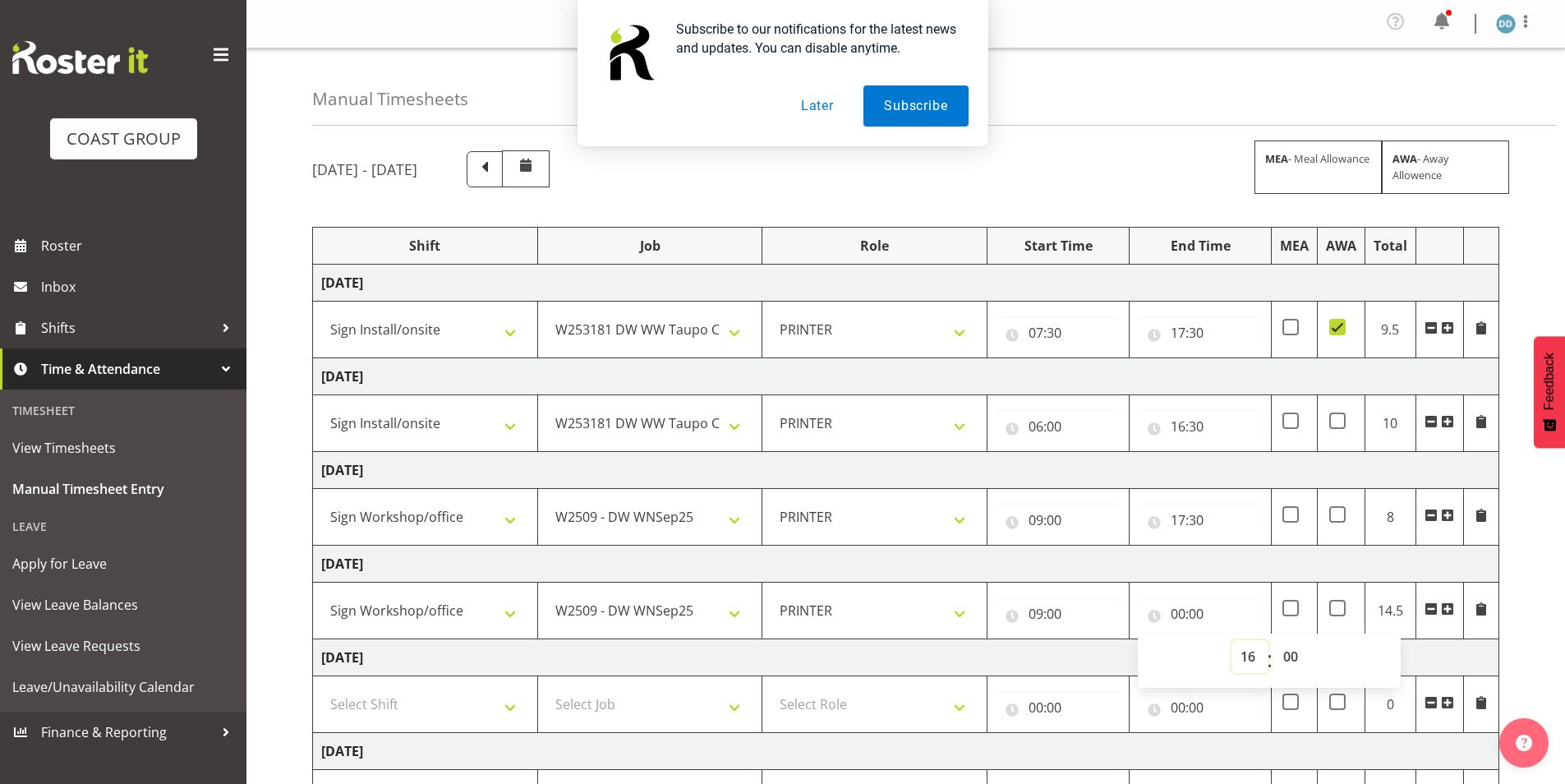
type input "16:00"
click at [1287, 659] on select "00 01 02 03 04 05 06 07 08 09 10 11 12 13 14 15 16 17 18 19 20 21 22 23 24 25 2…" at bounding box center [1293, 656] width 37 height 33
select select "30"
click at [1274, 640] on select "00 01 02 03 04 05 06 07 08 09 10 11 12 13 14 15 16 17 18 19 20 21 22 23 24 25 2…" at bounding box center [1293, 656] width 37 height 33
type input "16:30"
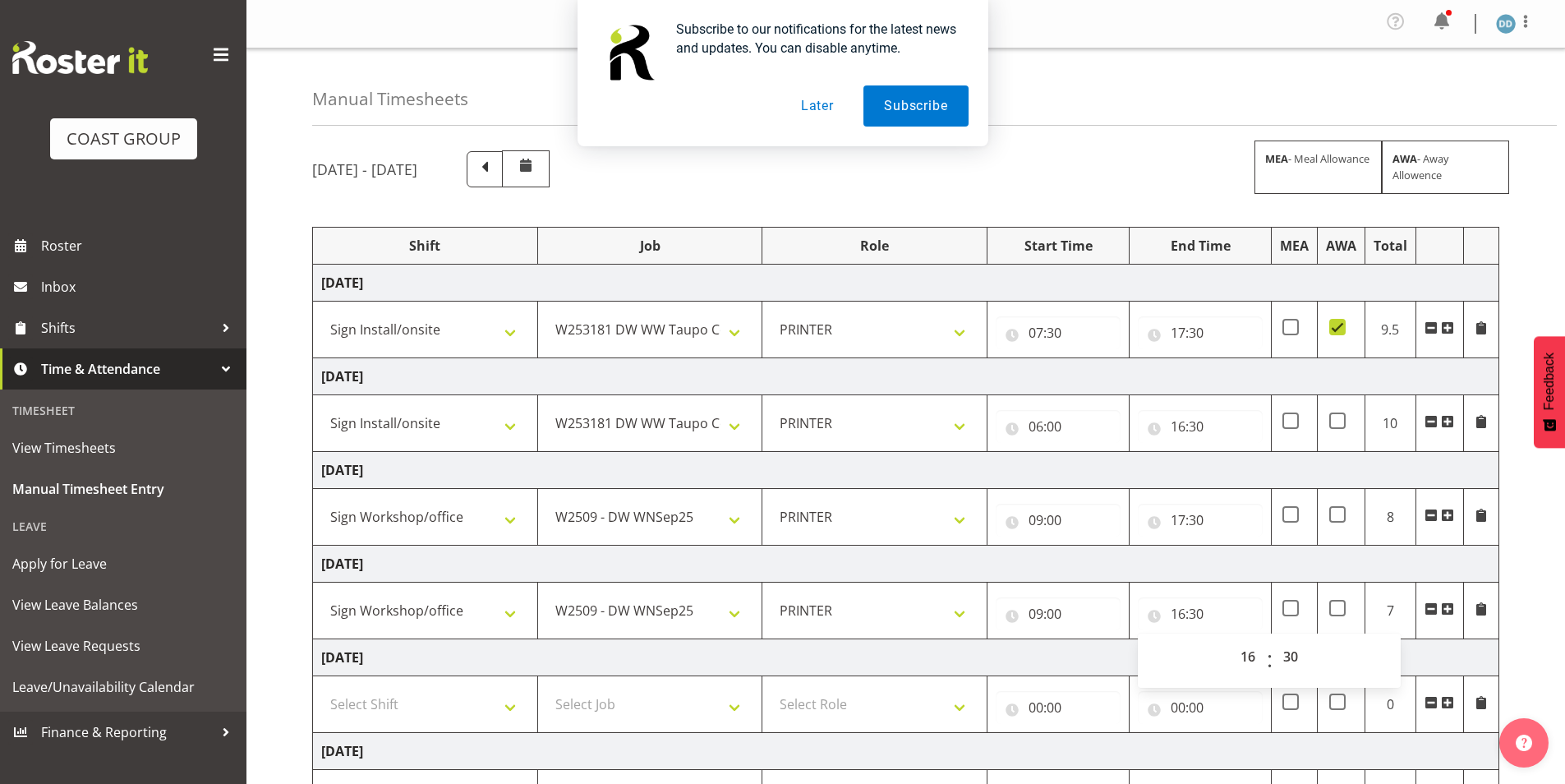
click at [1449, 606] on span at bounding box center [1448, 609] width 13 height 13
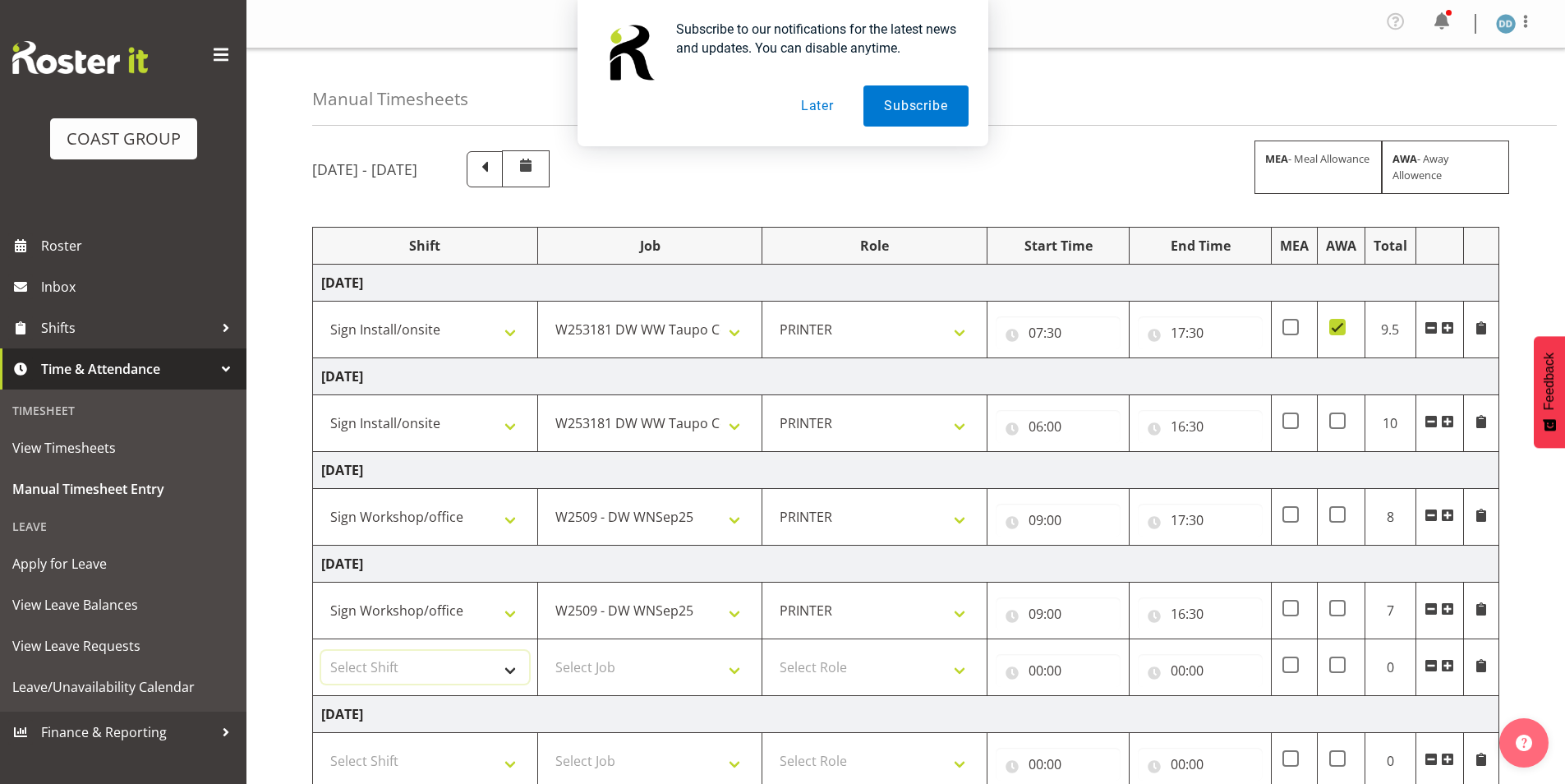
click at [406, 664] on select "Select Shift AUG 25 Break Beervana @ Stadium AUG 25 Break Building Nations @ Ta…" at bounding box center [425, 667] width 208 height 33
select select "1472"
click at [321, 650] on select "Select Shift AUG 25 Break Beervana @ Stadium AUG 25 Break Building Nations @ Ta…" at bounding box center [425, 667] width 208 height 33
click at [650, 661] on select "Select Job 1 Carlton Events 1 Carlton Hamilton 1 Carlton Wellington 1 EHS WAREH…" at bounding box center [650, 667] width 208 height 33
select select "10445"
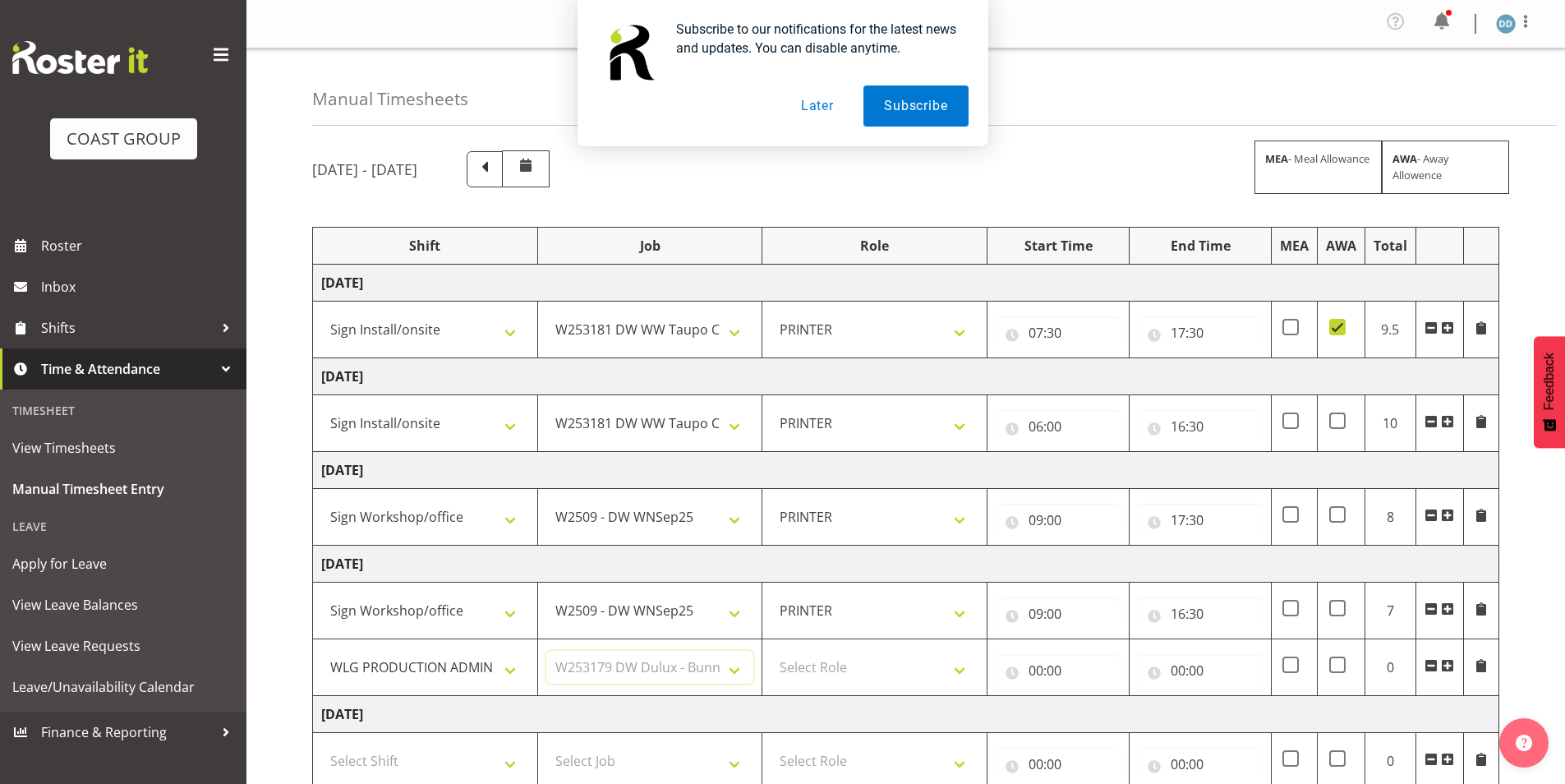
click at [546, 650] on select "Select Job 1 Carlton Events 1 Carlton Hamilton 1 Carlton Wellington 1 EHS WAREH…" at bounding box center [650, 667] width 208 height 33
click at [830, 668] on select "Select Role PRINTER EHS WLG OPS Printer" at bounding box center [875, 667] width 208 height 33
select select "222"
click at [771, 650] on select "Select Role PRINTER EHS WLG OPS Printer" at bounding box center [875, 667] width 208 height 33
click at [1045, 666] on input "00:00" at bounding box center [1057, 670] width 125 height 33
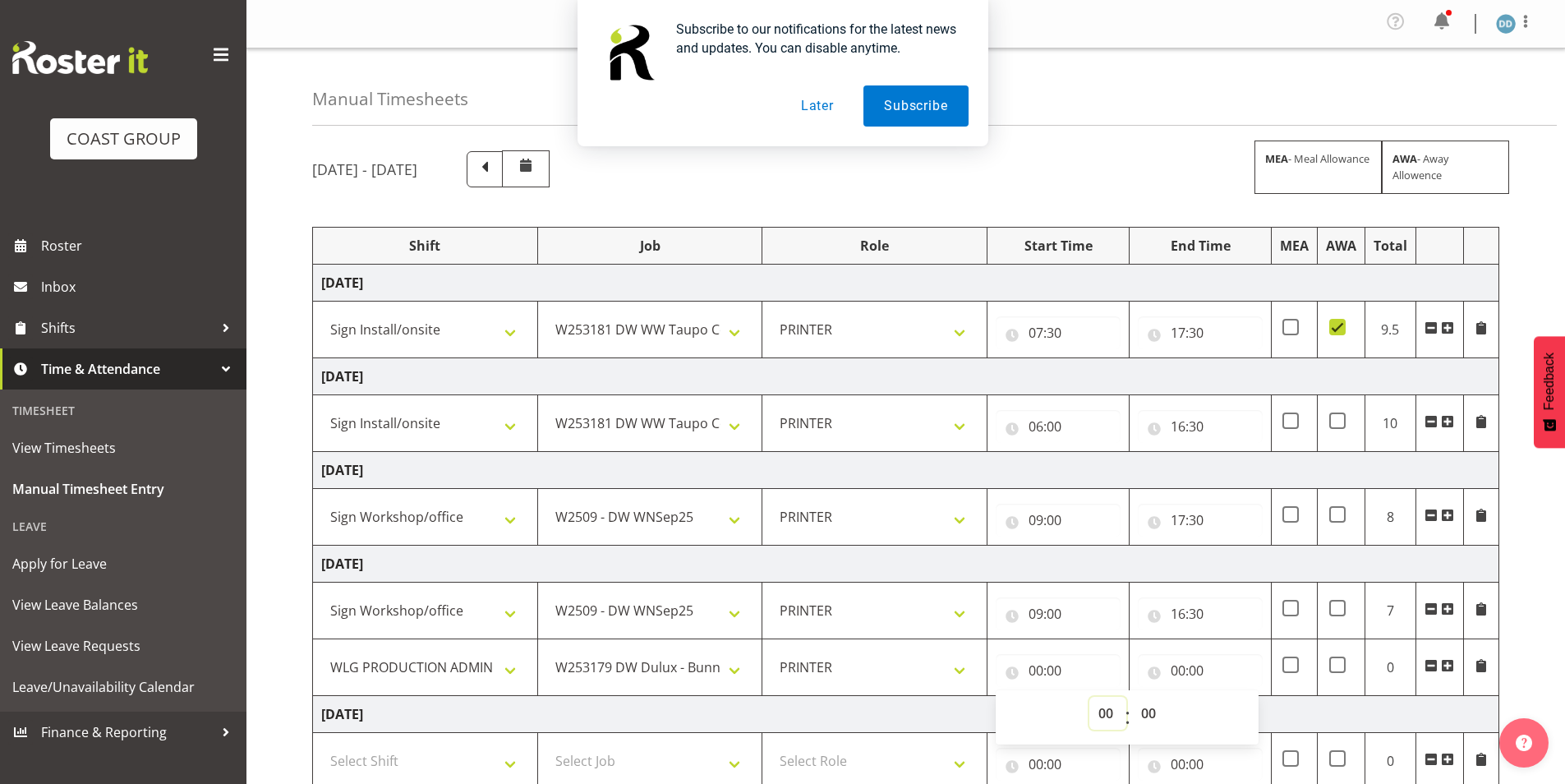
click at [1101, 716] on select "00 01 02 03 04 05 06 07 08 09 10 11 12 13 14 15 16 17 18 19 20 21 22 23" at bounding box center [1108, 713] width 37 height 33
select select "19"
click at [1090, 697] on select "00 01 02 03 04 05 06 07 08 09 10 11 12 13 14 15 16 17 18 19 20 21 22 23" at bounding box center [1108, 713] width 37 height 33
type input "19:00"
click at [1185, 673] on input "00:00" at bounding box center [1199, 670] width 125 height 33
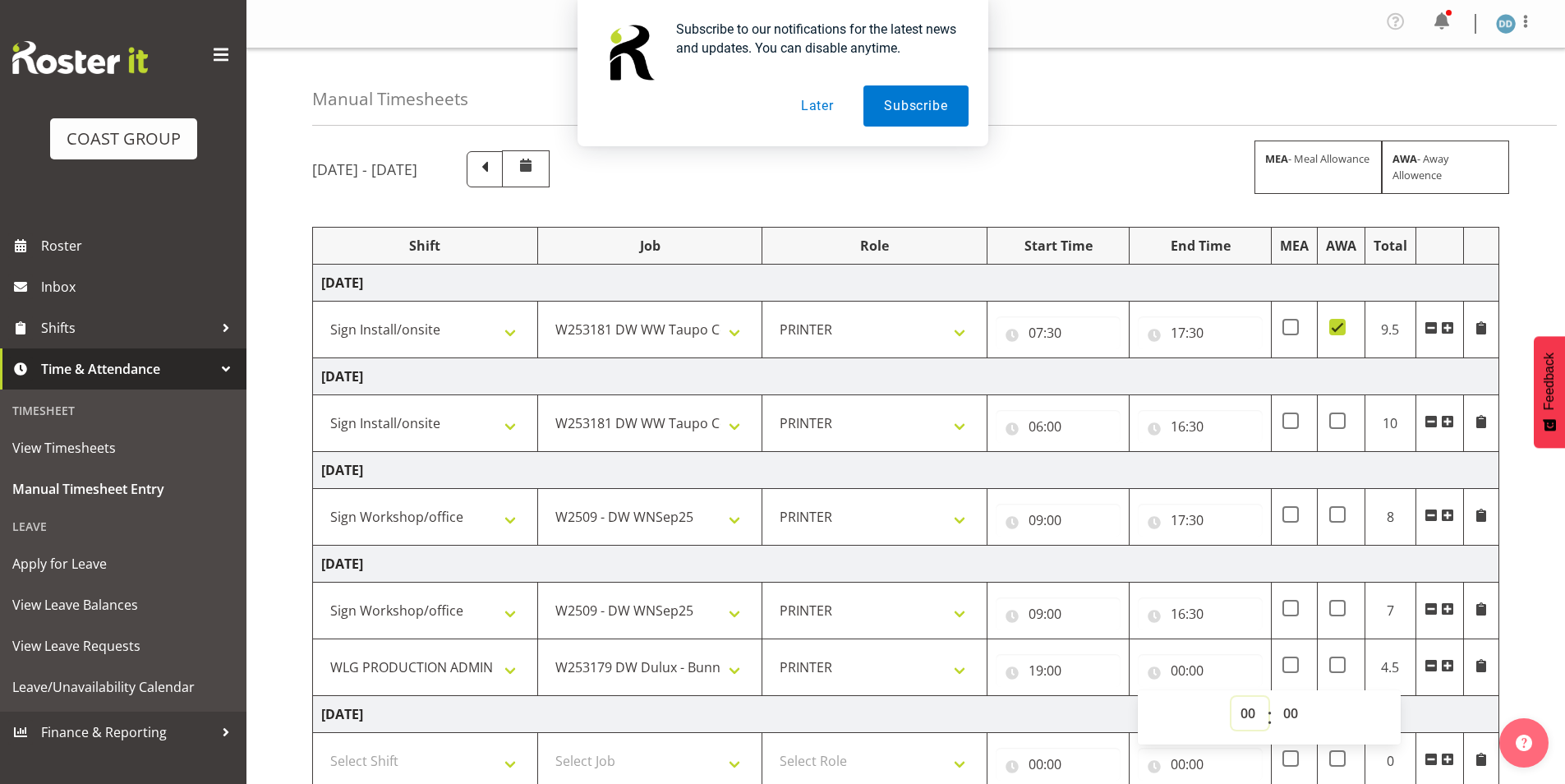
click at [1239, 711] on select "00 01 02 03 04 05 06 07 08 09 10 11 12 13 14 15 16 17 18 19 20 21 22 23" at bounding box center [1250, 713] width 37 height 33
select select "22"
click at [1232, 697] on select "00 01 02 03 04 05 06 07 08 09 10 11 12 13 14 15 16 17 18 19 20 21 22 23" at bounding box center [1250, 713] width 37 height 33
type input "22:00"
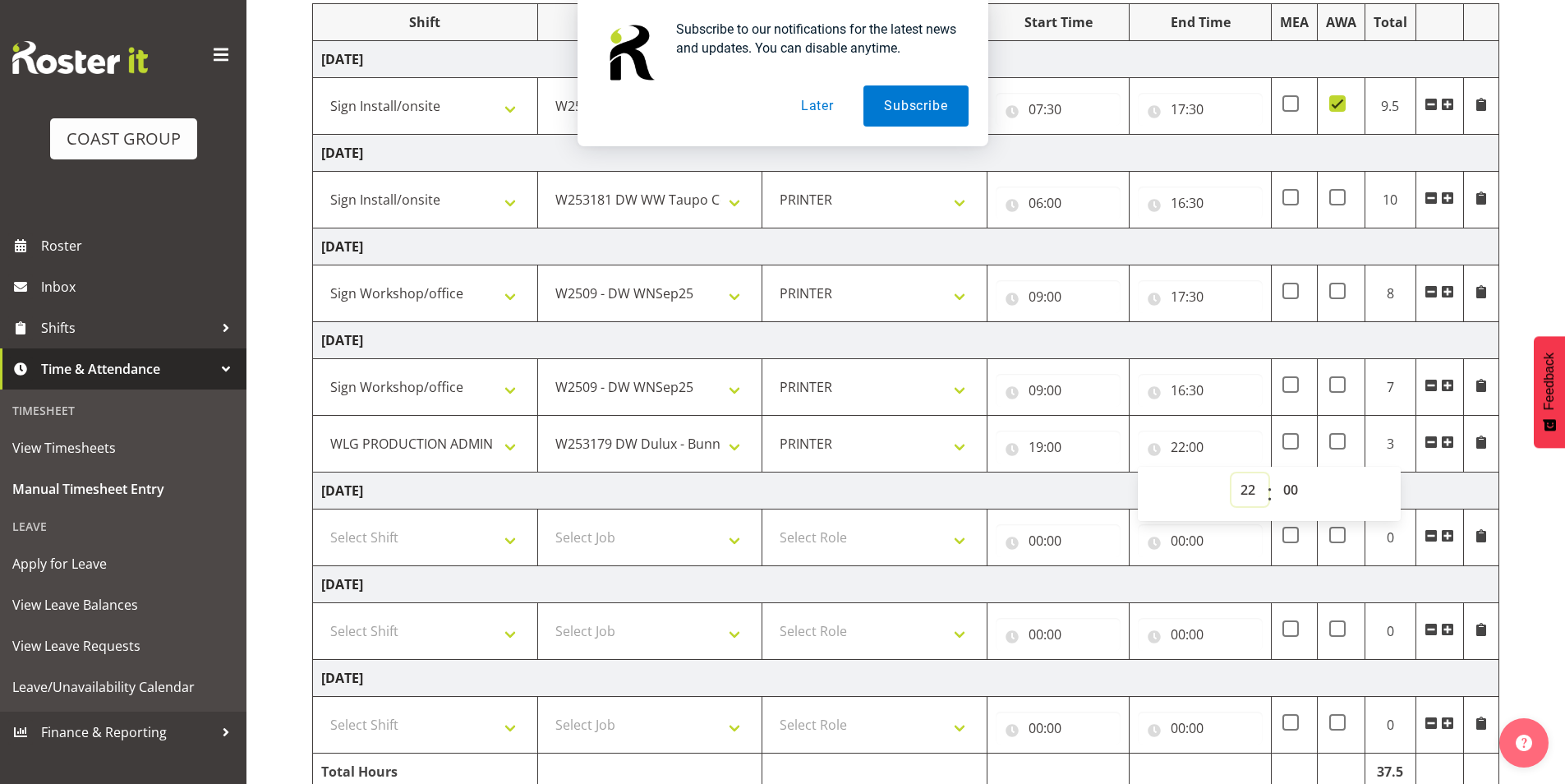
scroll to position [229, 0]
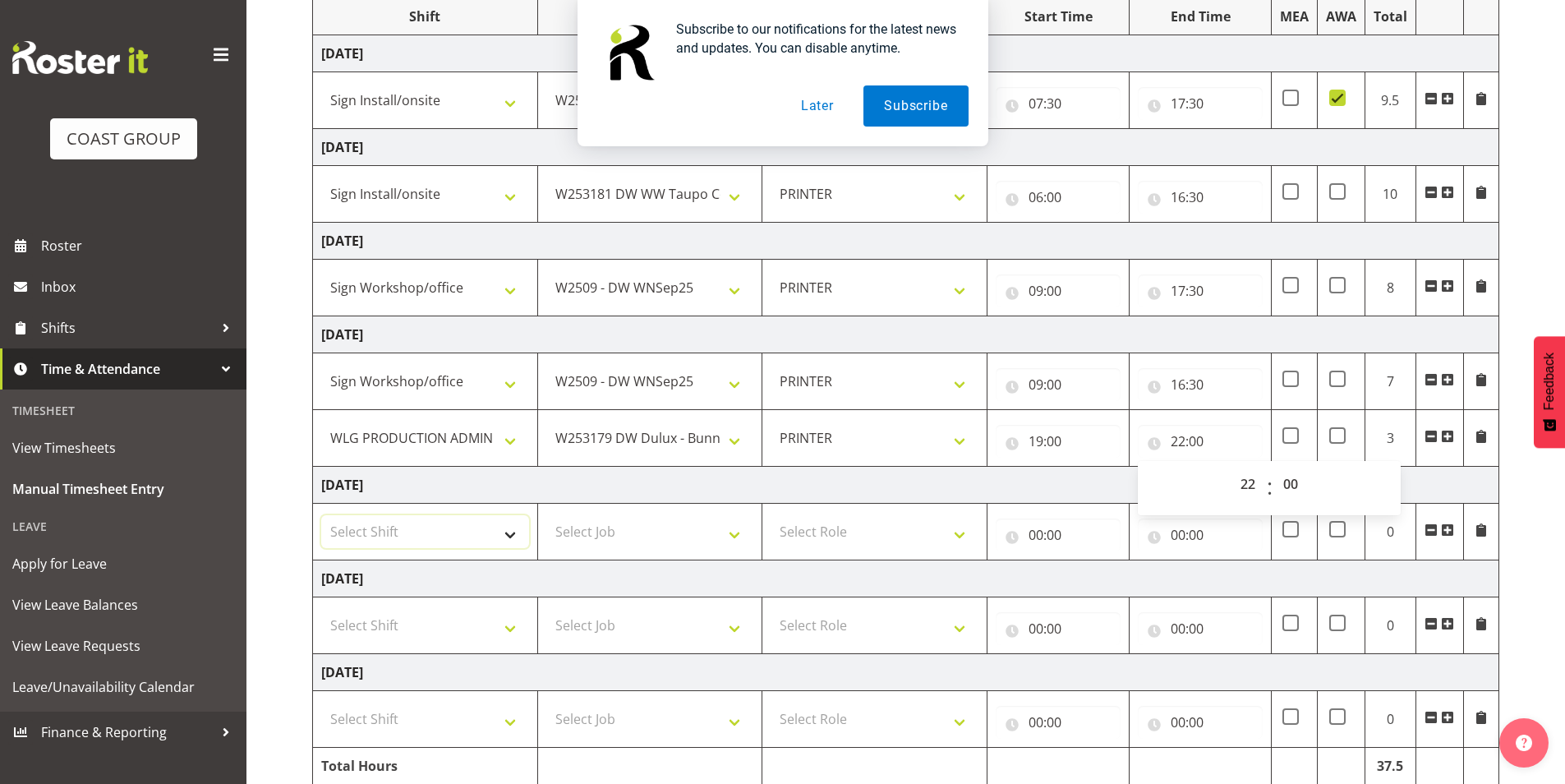
click at [404, 525] on select "Select Shift AUG 25 Break Beervana @ Stadium AUG 25 Break Building Nations @ Ta…" at bounding box center [425, 531] width 208 height 33
select select "27603"
click at [321, 515] on select "Select Shift AUG 25 Break Beervana @ Stadium AUG 25 Break Building Nations @ Ta…" at bounding box center [425, 531] width 208 height 33
click at [637, 536] on select "Select Job 1 Carlton Events 1 Carlton Hamilton 1 Carlton Wellington 1 EHS WAREH…" at bounding box center [650, 531] width 208 height 33
select select "9489"
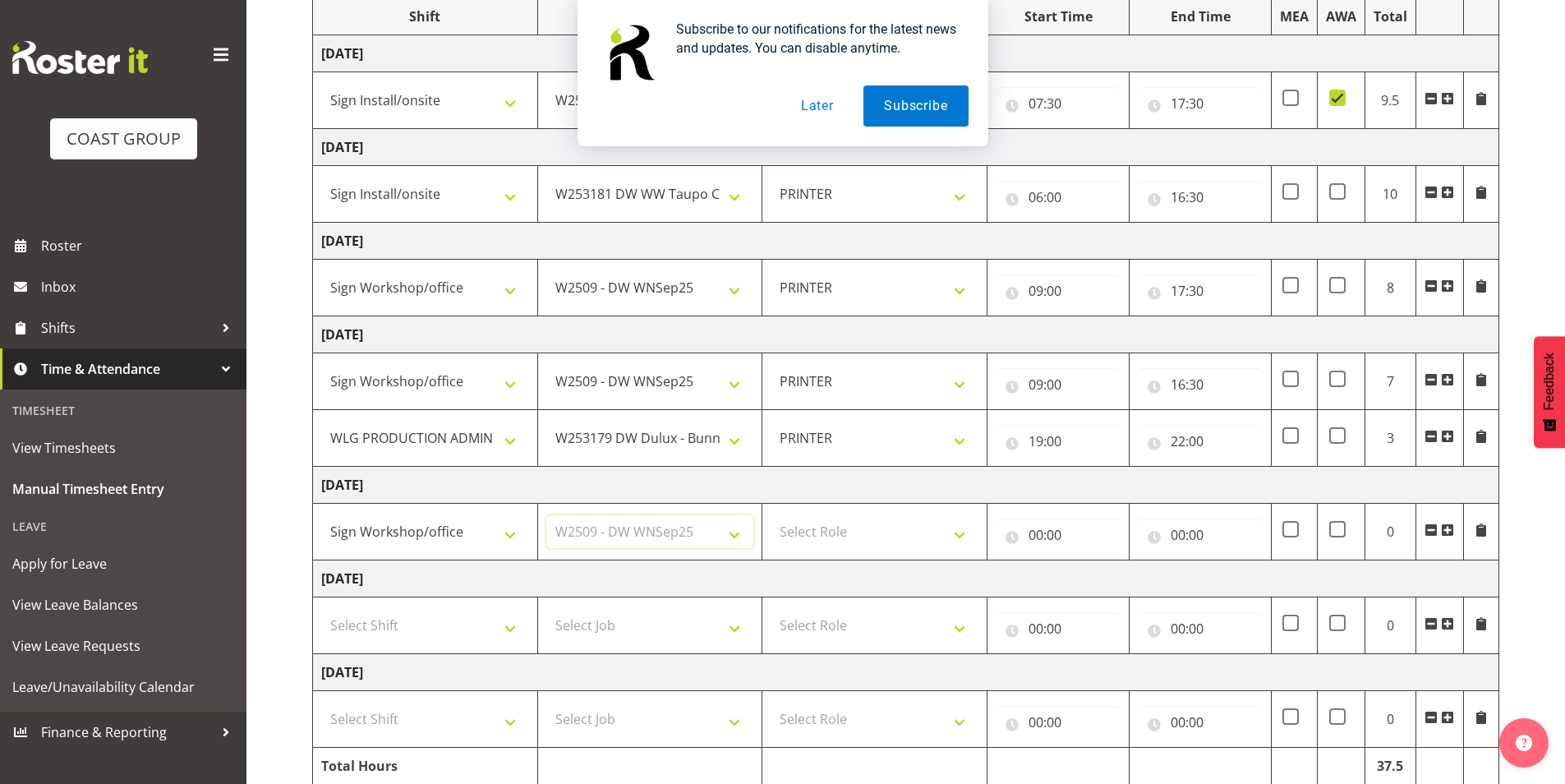
click at [546, 515] on select "Select Job 1 Carlton Events 1 Carlton Hamilton 1 Carlton Wellington 1 EHS WAREH…" at bounding box center [650, 531] width 208 height 33
click at [866, 531] on select "Select Role PRINTER EHS WLG OPS Printer" at bounding box center [875, 531] width 208 height 33
select select "222"
click at [771, 515] on select "Select Role PRINTER EHS WLG OPS Printer" at bounding box center [875, 531] width 208 height 33
click at [1042, 534] on input "00:00" at bounding box center [1057, 535] width 125 height 33
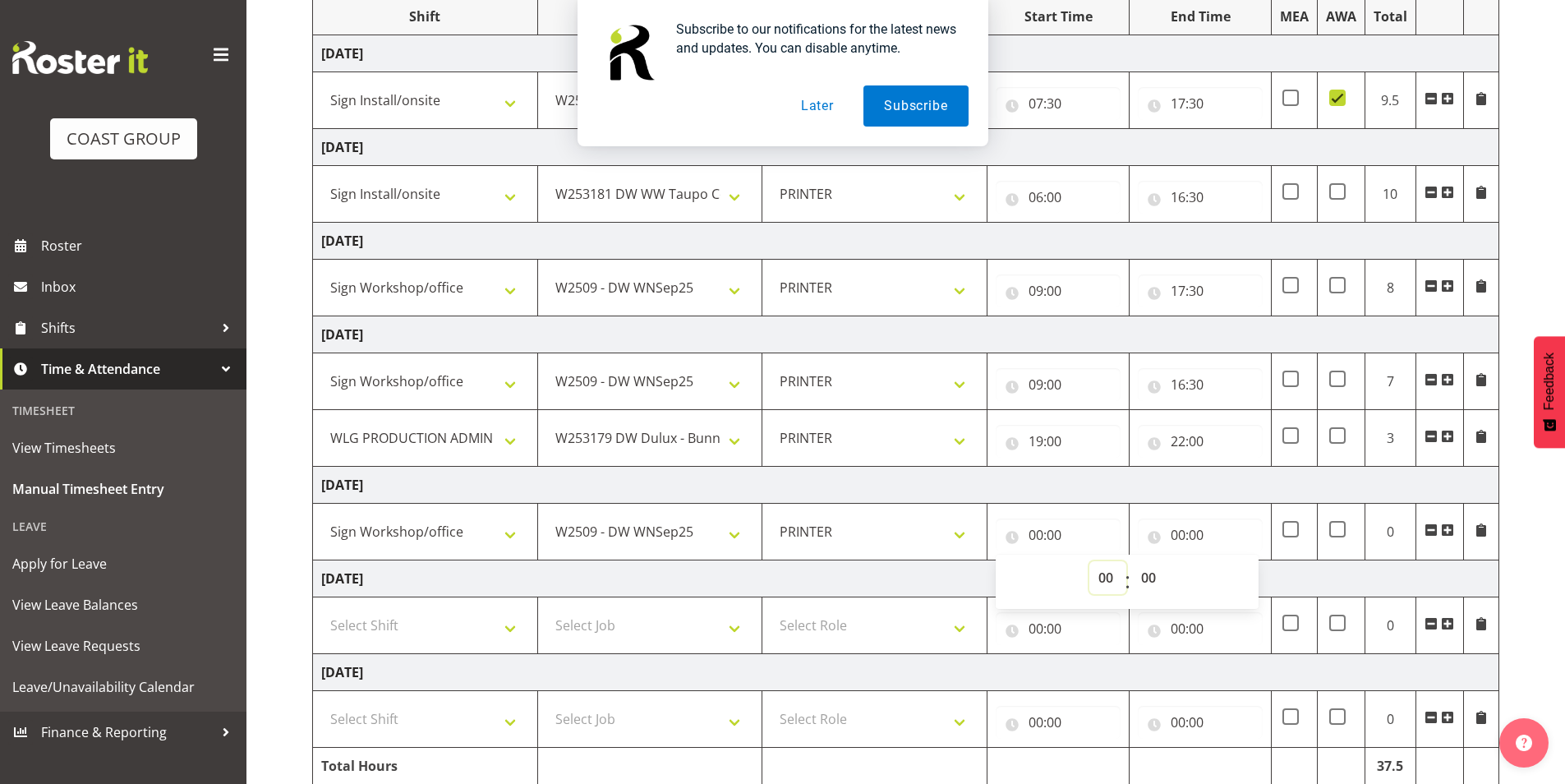
click at [1107, 582] on select "00 01 02 03 04 05 06 07 08 09 10 11 12 13 14 15 16 17 18 19 20 21 22 23" at bounding box center [1108, 578] width 37 height 33
select select "8"
click at [1090, 561] on select "00 01 02 03 04 05 06 07 08 09 10 11 12 13 14 15 16 17 18 19 20 21 22 23" at bounding box center [1108, 578] width 37 height 33
type input "08:00"
click at [1184, 532] on input "00:00" at bounding box center [1199, 535] width 125 height 33
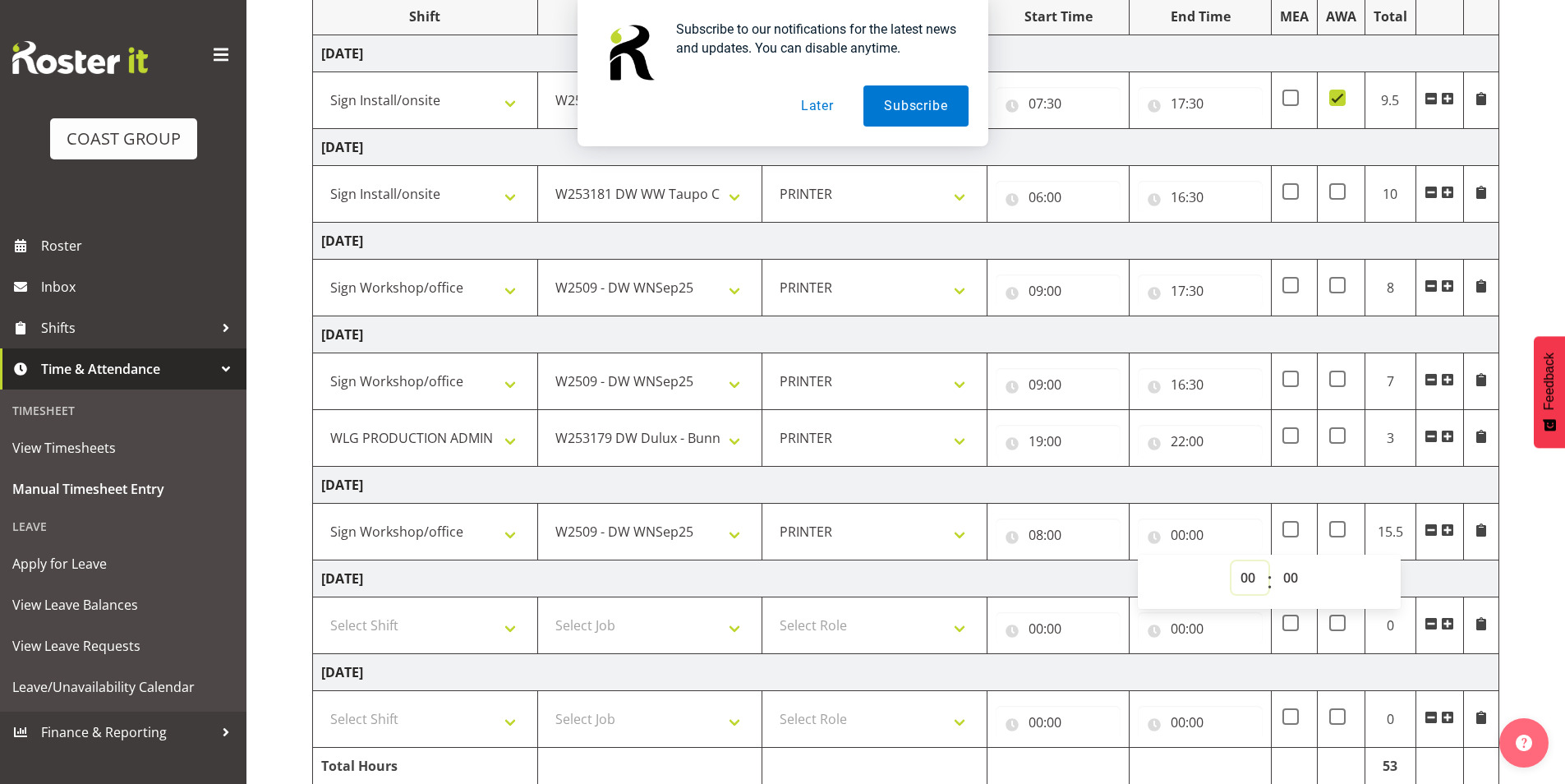
click at [1244, 580] on select "00 01 02 03 04 05 06 07 08 09 10 11 12 13 14 15 16 17 18 19 20 21 22 23" at bounding box center [1250, 578] width 37 height 33
select select "12"
click at [1232, 561] on select "00 01 02 03 04 05 06 07 08 09 10 11 12 13 14 15 16 17 18 19 20 21 22 23" at bounding box center [1250, 578] width 37 height 33
type input "12:00"
click at [1393, 488] on td "Sunday 7th September 2025" at bounding box center [905, 484] width 1186 height 37
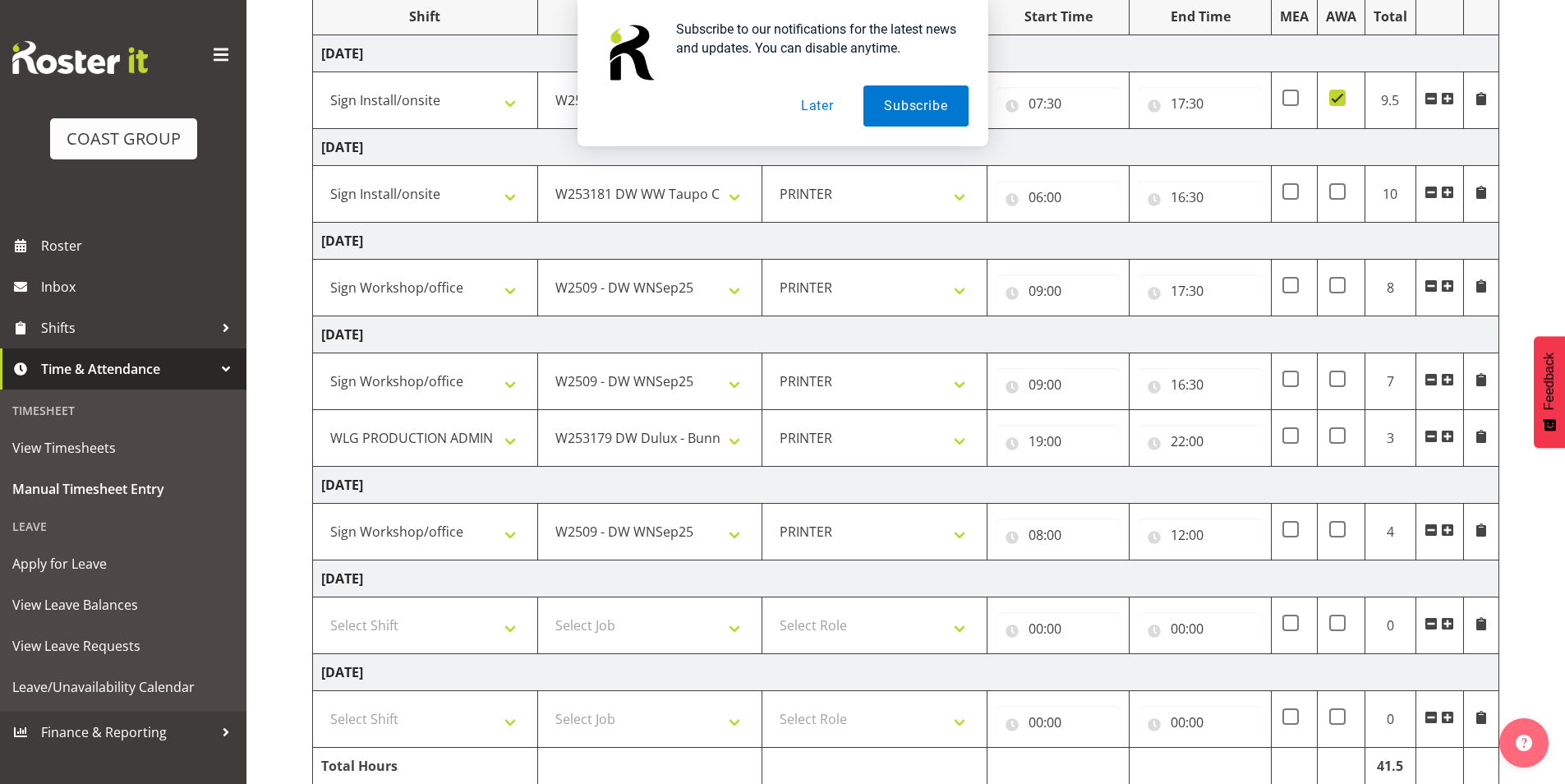
scroll to position [297, 0]
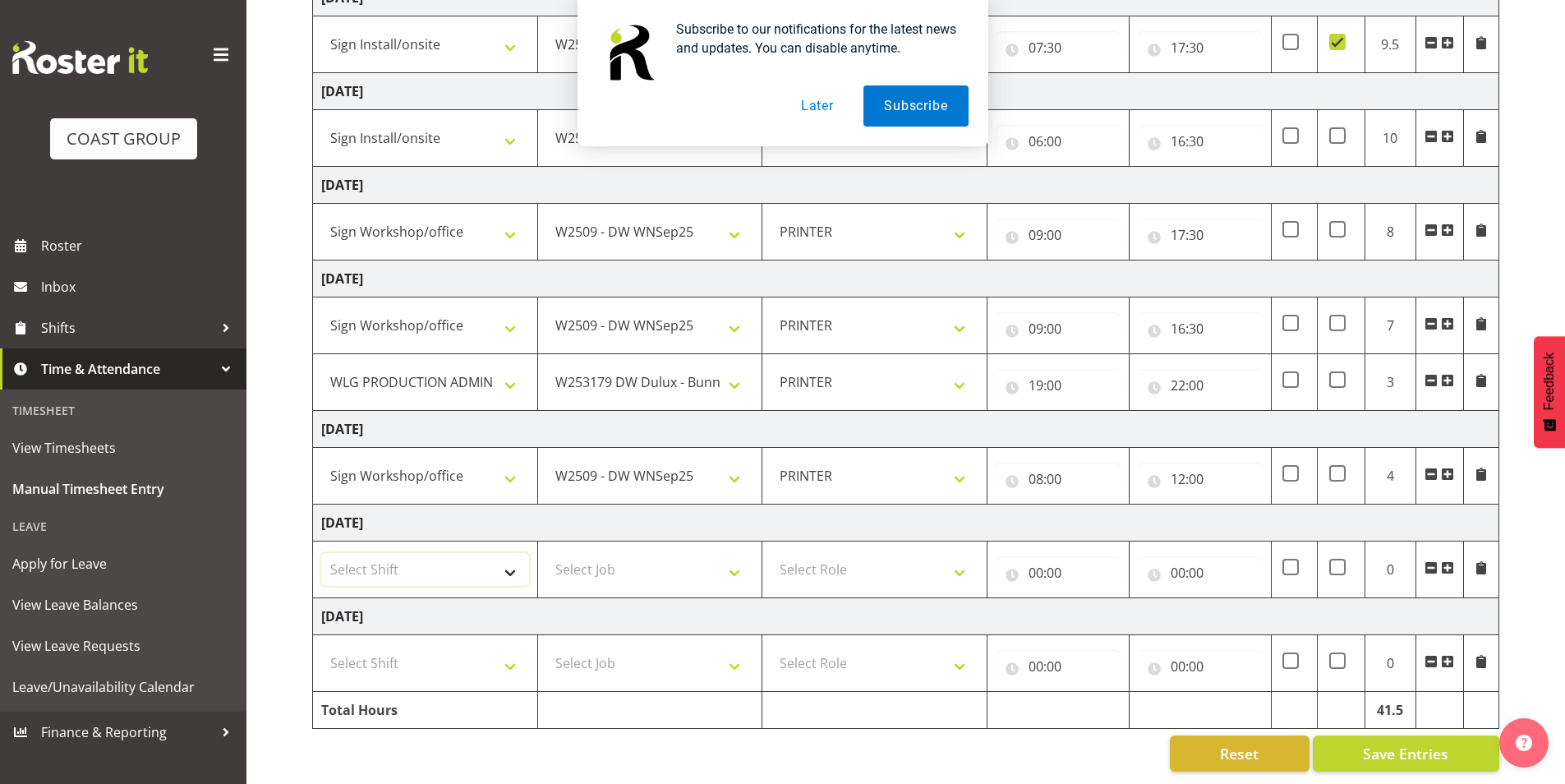
click at [512, 554] on select "Select Shift AUG 25 Break Beervana @ Stadium AUG 25 Break Building Nations @ Ta…" at bounding box center [425, 569] width 208 height 33
select select "27603"
click at [321, 553] on select "Select Shift AUG 25 Break Beervana @ Stadium AUG 25 Break Building Nations @ Ta…" at bounding box center [425, 569] width 208 height 33
click at [670, 574] on select "Select Job 1 Carlton Events 1 Carlton Hamilton 1 Carlton Wellington 1 EHS WAREH…" at bounding box center [650, 569] width 208 height 33
select select "9489"
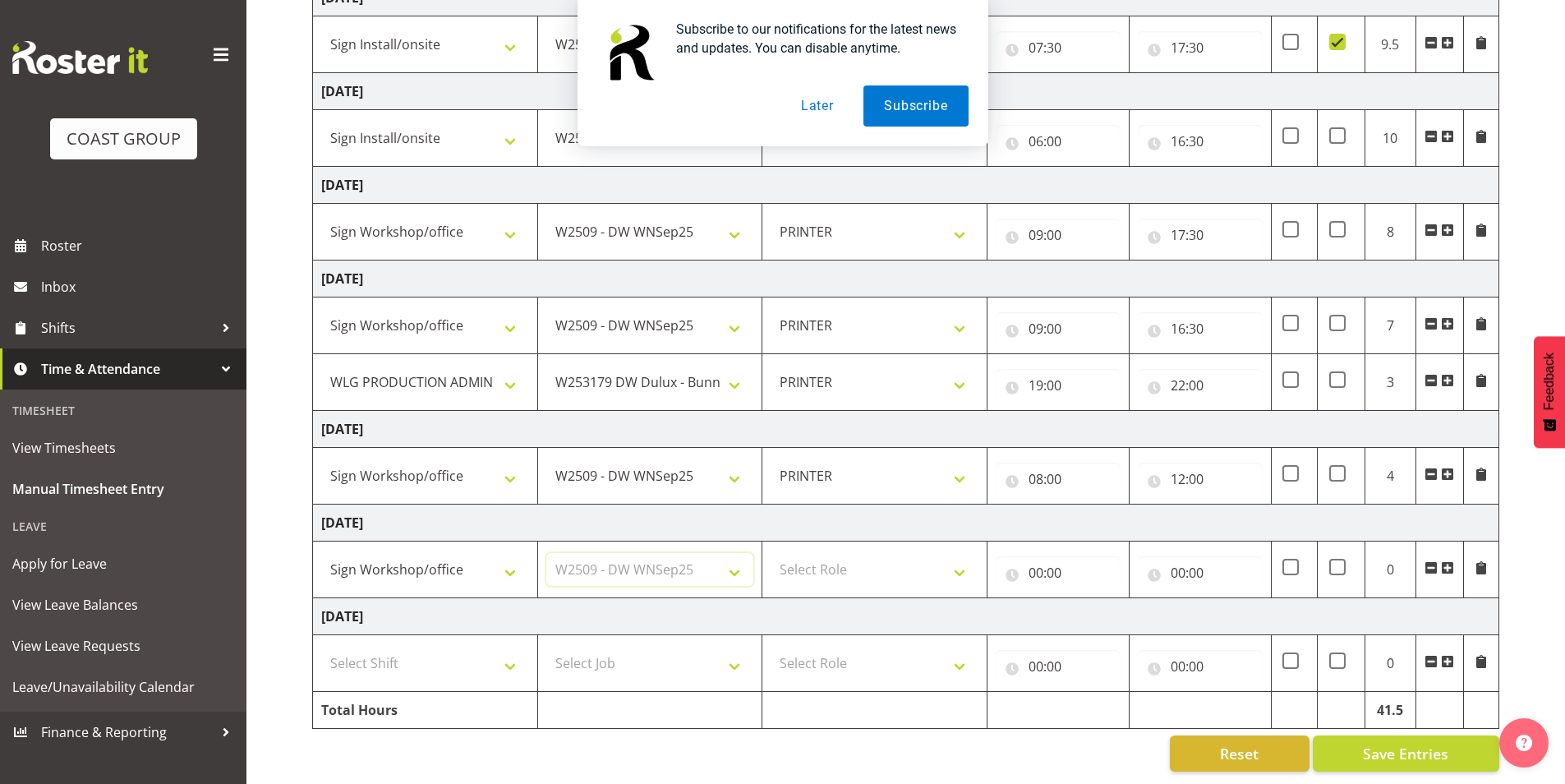
click at [546, 553] on select "Select Job 1 Carlton Events 1 Carlton Hamilton 1 Carlton Wellington 1 EHS WAREH…" at bounding box center [650, 569] width 208 height 33
click at [871, 553] on select "Select Role PRINTER EHS WLG OPS Printer" at bounding box center [875, 569] width 208 height 33
select select "222"
click at [771, 553] on select "Select Role PRINTER EHS WLG OPS Printer" at bounding box center [875, 569] width 208 height 33
click at [1039, 558] on input "00:00" at bounding box center [1057, 573] width 125 height 33
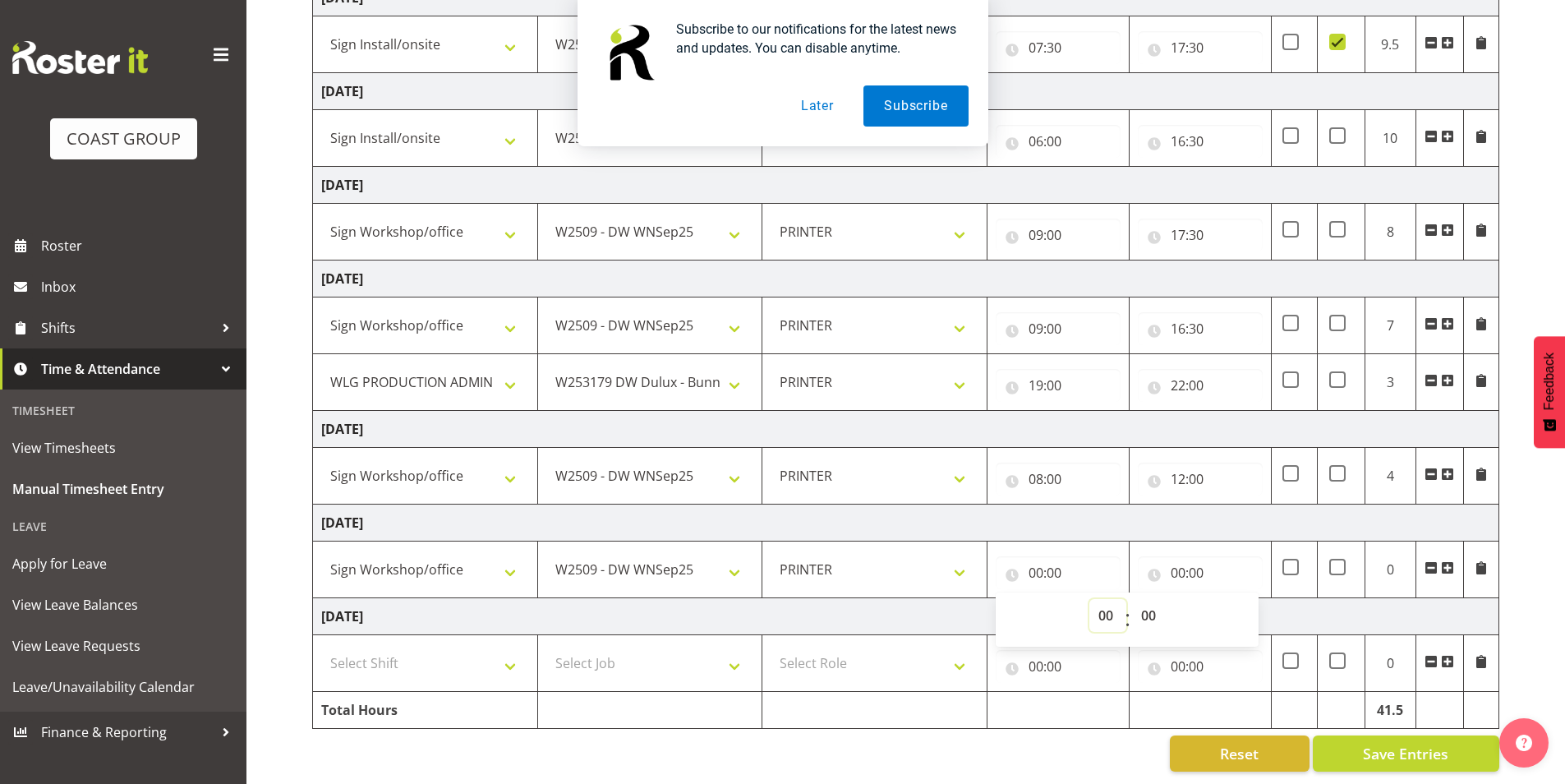
click at [1112, 605] on select "00 01 02 03 04 05 06 07 08 09 10 11 12 13 14 15 16 17 18 19 20 21 22 23" at bounding box center [1108, 616] width 37 height 33
select select "7"
click at [1090, 599] on select "00 01 02 03 04 05 06 07 08 09 10 11 12 13 14 15 16 17 18 19 20 21 22 23" at bounding box center [1108, 616] width 37 height 33
type input "07:00"
click at [1187, 560] on input "00:00" at bounding box center [1199, 573] width 125 height 33
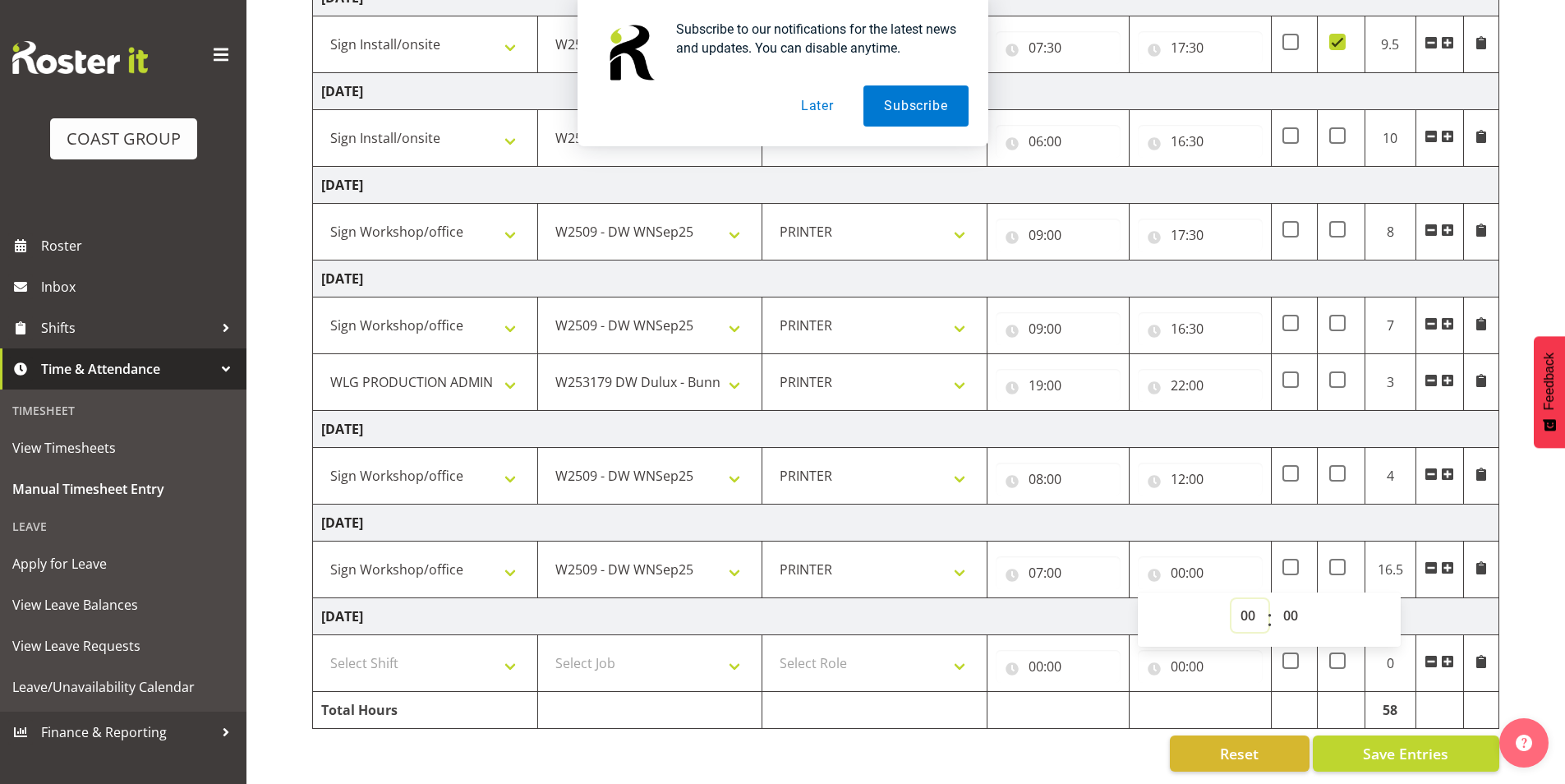
click at [1251, 605] on select "00 01 02 03 04 05 06 07 08 09 10 11 12 13 14 15 16 17 18 19 20 21 22 23" at bounding box center [1250, 616] width 37 height 33
select select "20"
click at [1232, 599] on select "00 01 02 03 04 05 06 07 08 09 10 11 12 13 14 15 16 17 18 19 20 21 22 23" at bounding box center [1250, 616] width 37 height 33
type input "20:00"
click at [1444, 561] on span at bounding box center [1448, 568] width 13 height 13
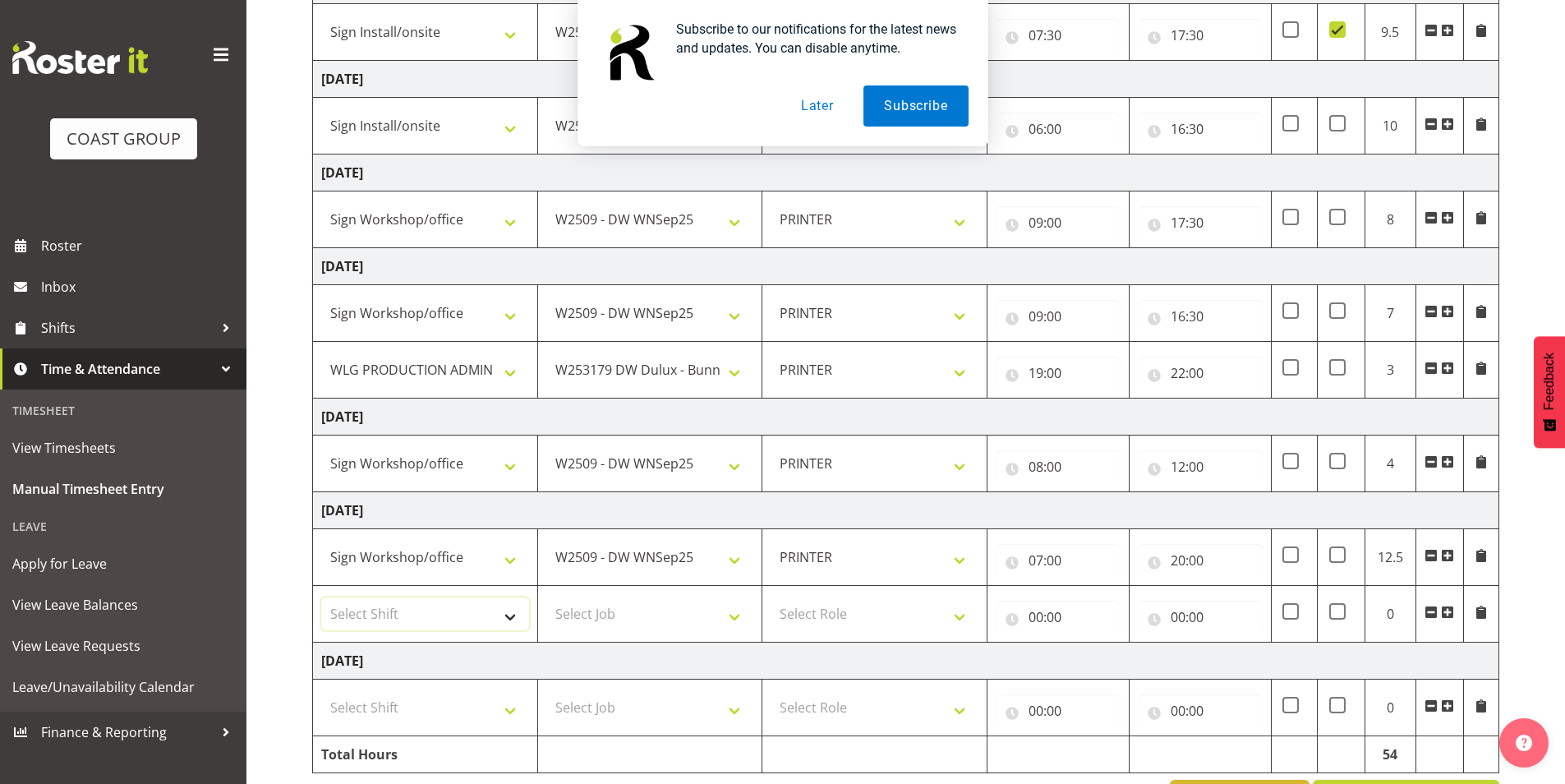
click at [513, 612] on select "Select Shift AUG 25 Break Beervana @ Stadium AUG 25 Break Building Nations @ Ta…" at bounding box center [425, 614] width 208 height 33
click at [746, 157] on td "Friday 5th September 2025" at bounding box center [905, 172] width 1186 height 37
click at [508, 614] on select "Select Shift AUG 25 Break Beervana @ Stadium AUG 25 Break Building Nations @ Ta…" at bounding box center [425, 614] width 208 height 33
select select "1472"
click at [321, 597] on select "Select Shift AUG 25 Break Beervana @ Stadium AUG 25 Break Building Nations @ Ta…" at bounding box center [425, 614] width 208 height 33
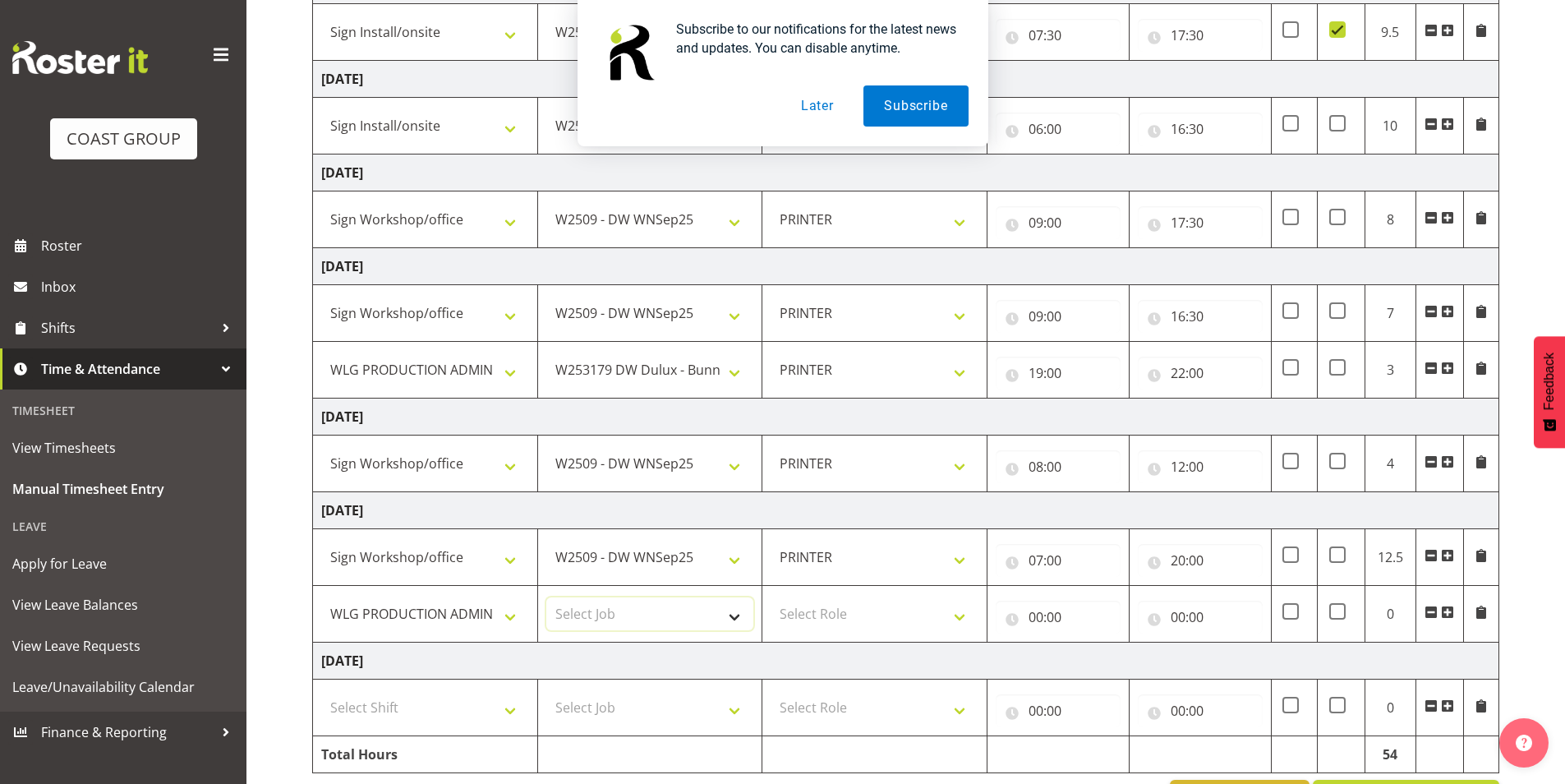
click at [631, 606] on select "Select Job 1 Carlton Events 1 Carlton Hamilton 1 Carlton Wellington 1 EHS WAREH…" at bounding box center [650, 614] width 208 height 33
select select "10445"
click at [546, 597] on select "Select Job 1 Carlton Events 1 Carlton Hamilton 1 Carlton Wellington 1 EHS WAREH…" at bounding box center [650, 614] width 208 height 33
click at [872, 609] on select "Select Role PRINTER EHS WLG OPS Printer" at bounding box center [875, 614] width 208 height 33
select select "222"
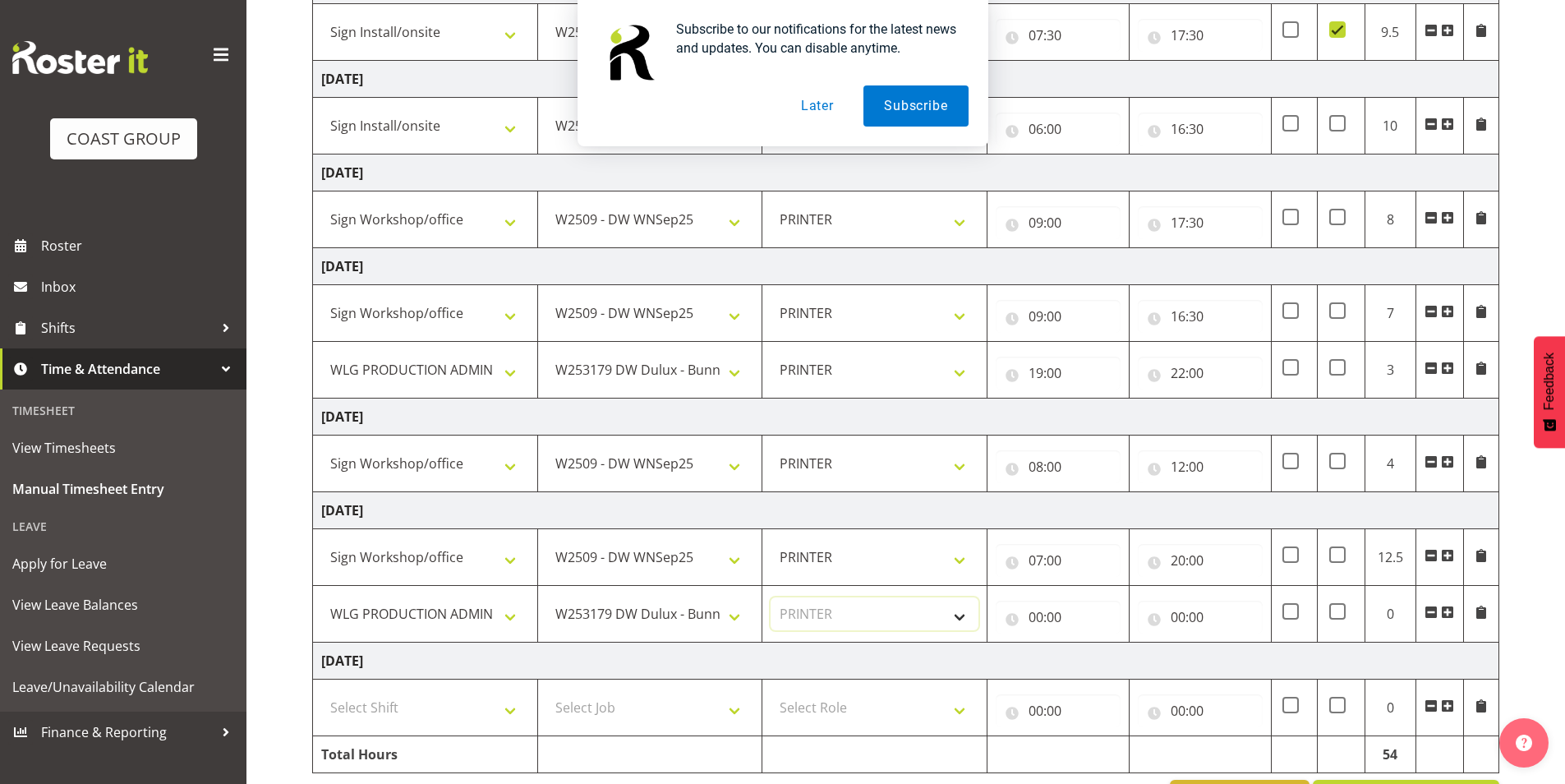
click at [771, 597] on select "Select Role PRINTER EHS WLG OPS Printer" at bounding box center [875, 614] width 208 height 33
click at [1046, 615] on input "00:00" at bounding box center [1057, 617] width 125 height 33
click at [1108, 662] on select "00 01 02 03 04 05 06 07 08 09 10 11 12 13 14 15 16 17 18 19 20 21 22 23" at bounding box center [1108, 659] width 37 height 33
select select "20"
click at [1090, 643] on select "00 01 02 03 04 05 06 07 08 09 10 11 12 13 14 15 16 17 18 19 20 21 22 23" at bounding box center [1108, 659] width 37 height 33
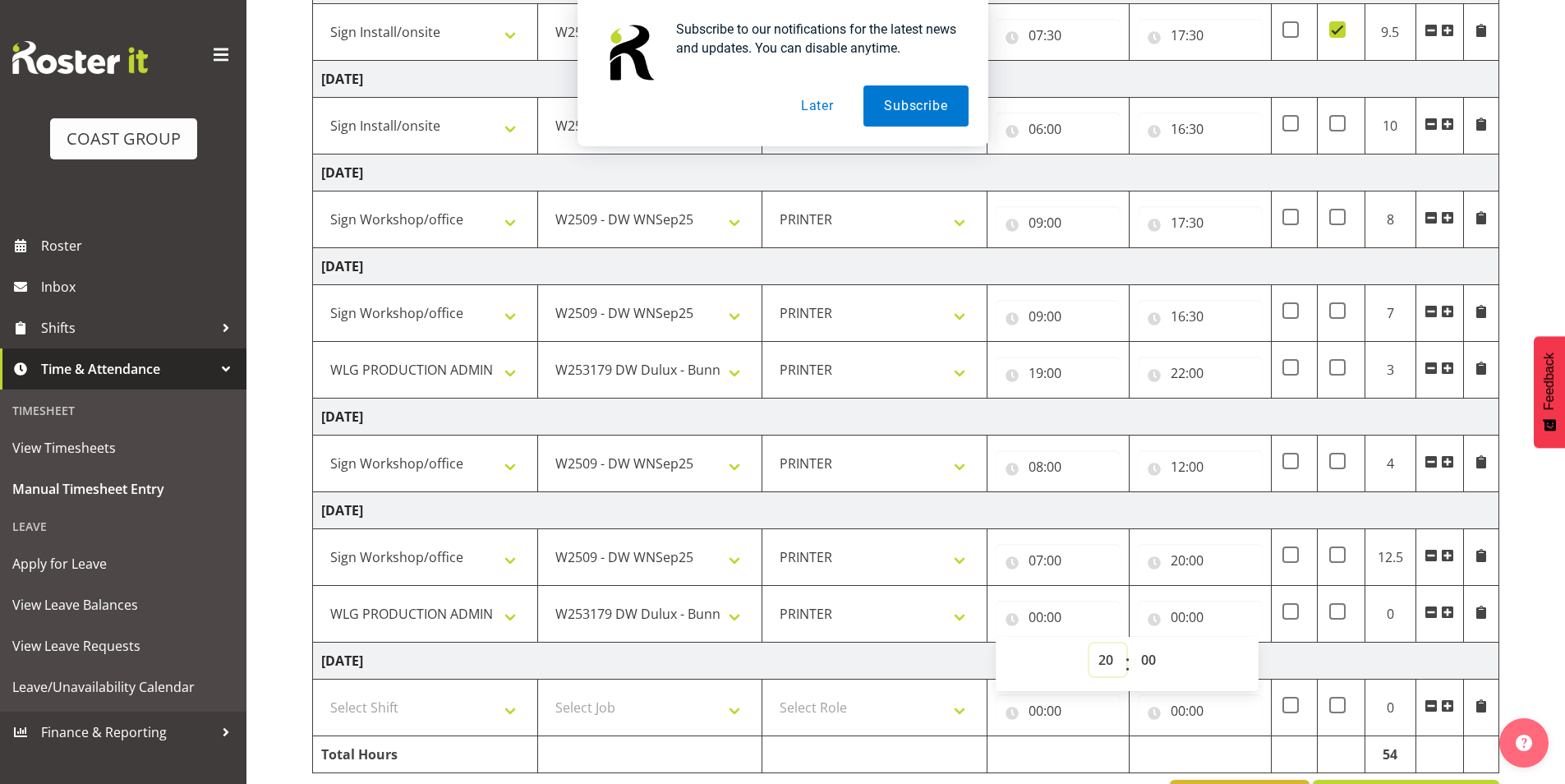
type input "20:00"
click at [1187, 610] on input "00:00" at bounding box center [1199, 617] width 125 height 33
click at [1259, 671] on select "00 01 02 03 04 05 06 07 08 09 10 11 12 13 14 15 16 17 18 19 20 21 22 23" at bounding box center [1250, 659] width 37 height 33
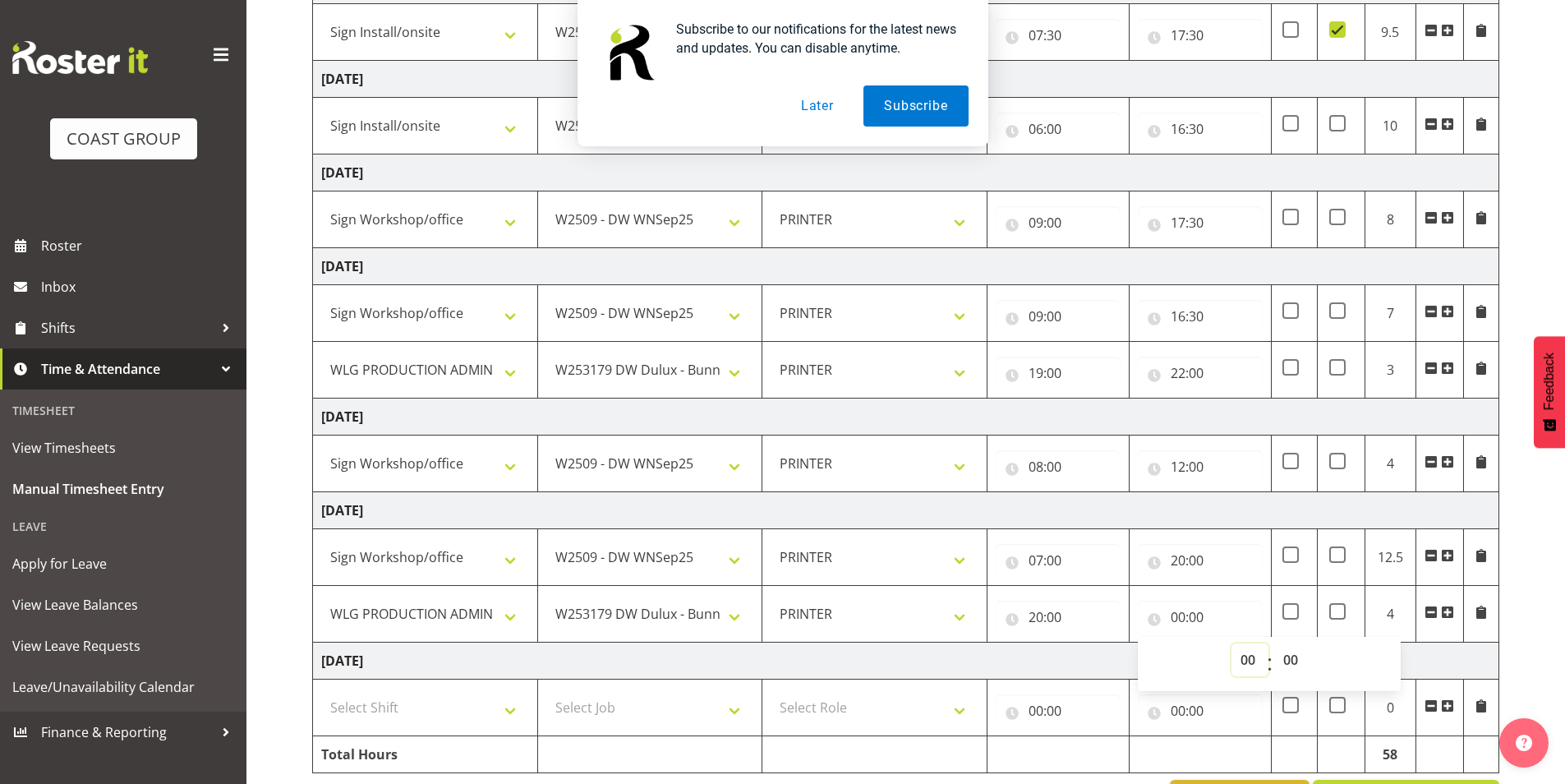
select select "21"
click at [1232, 643] on select "00 01 02 03 04 05 06 07 08 09 10 11 12 13 14 15 16 17 18 19 20 21 22 23" at bounding box center [1250, 659] width 37 height 33
type input "21:00"
click at [1298, 668] on select "00 01 02 03 04 05 06 07 08 09 10 11 12 13 14 15 16 17 18 19 20 21 22 23 24 25 2…" at bounding box center [1293, 659] width 37 height 33
select select "30"
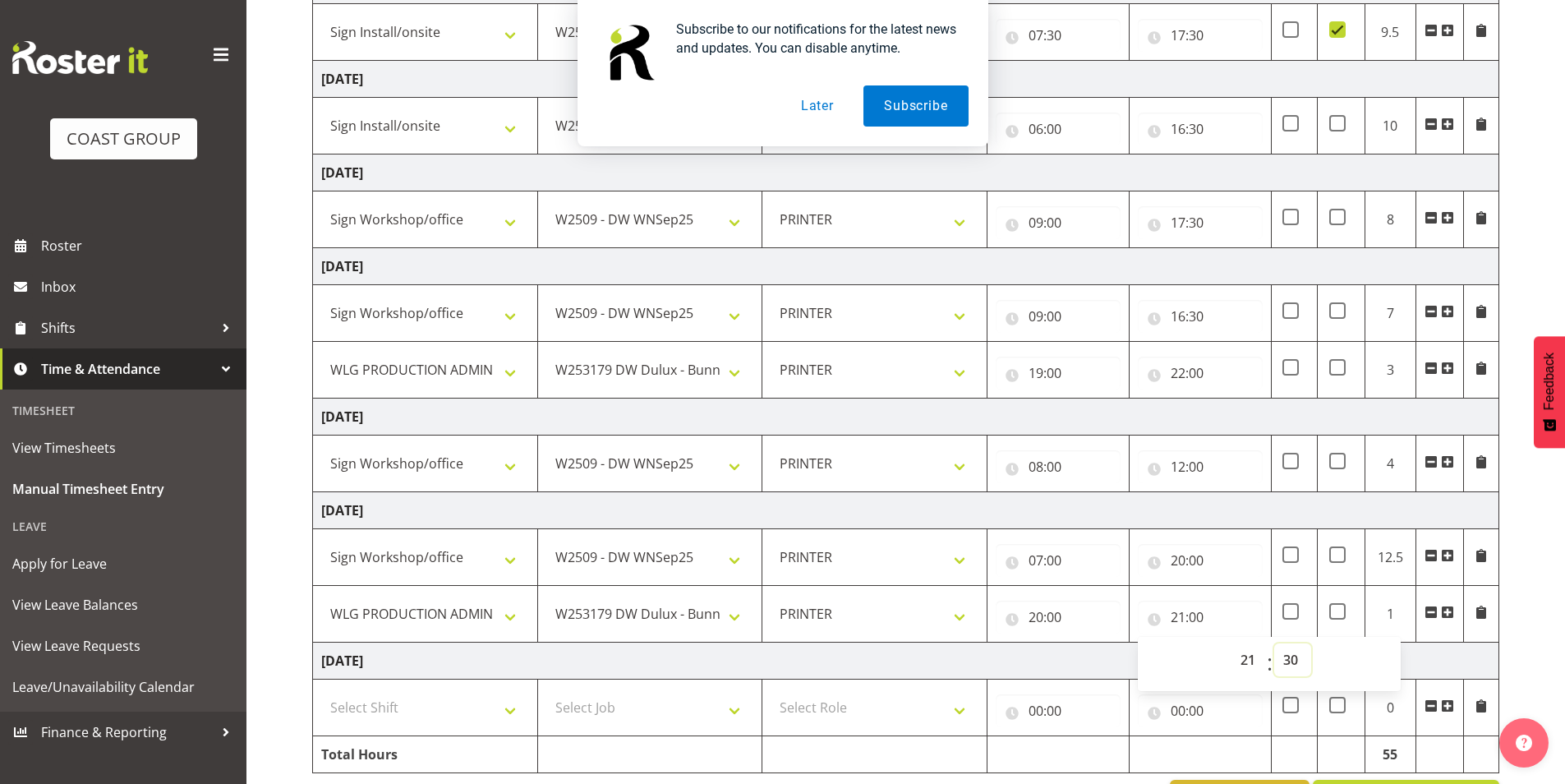
click at [1274, 643] on select "00 01 02 03 04 05 06 07 08 09 10 11 12 13 14 15 16 17 18 19 20 21 22 23 24 25 2…" at bounding box center [1293, 659] width 37 height 33
type input "21:30"
click at [1515, 579] on div "September 3rd - September 9th 2025 MEA - Meal Allowance AWA - Away Allowence Sh…" at bounding box center [939, 334] width 1253 height 987
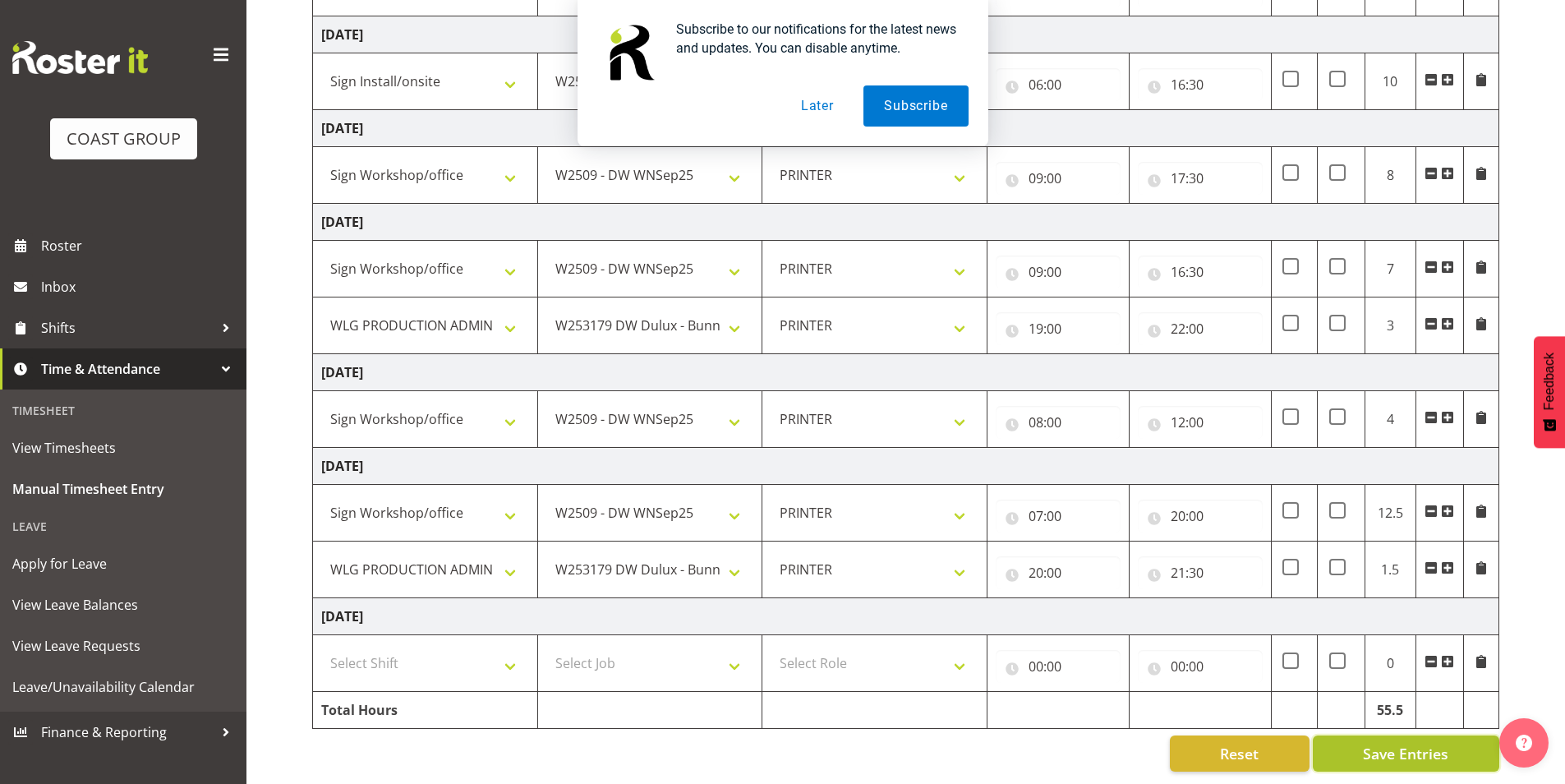
click at [1425, 743] on span "Save Entries" at bounding box center [1406, 753] width 86 height 21
